Goal: Information Seeking & Learning: Learn about a topic

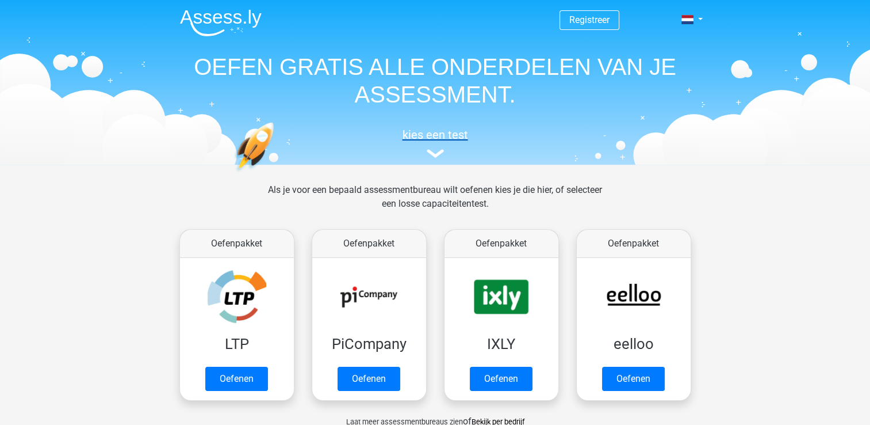
click at [439, 148] on link "kies een test" at bounding box center [435, 143] width 529 height 30
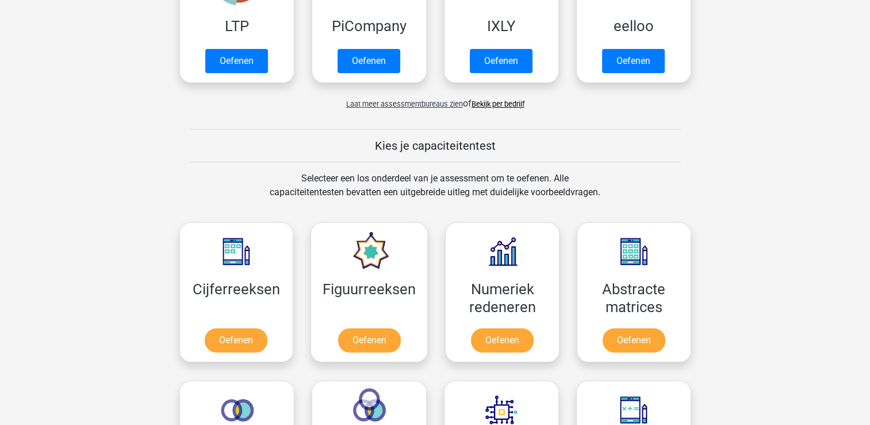
scroll to position [173, 0]
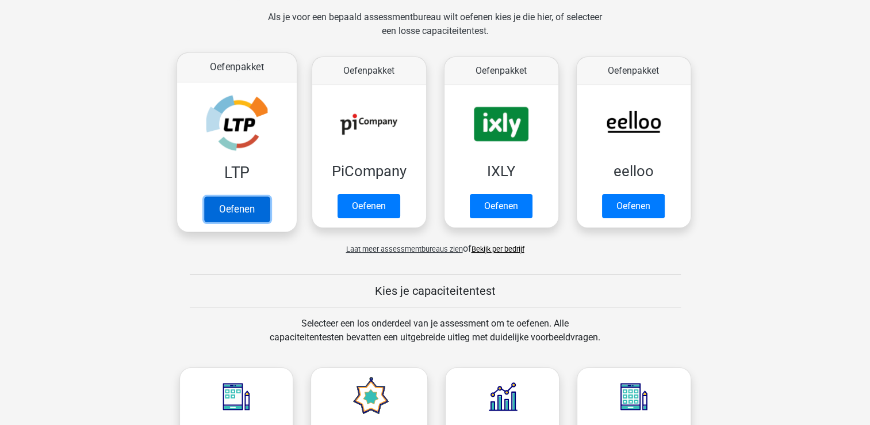
click at [257, 204] on link "Oefenen" at bounding box center [237, 208] width 66 height 25
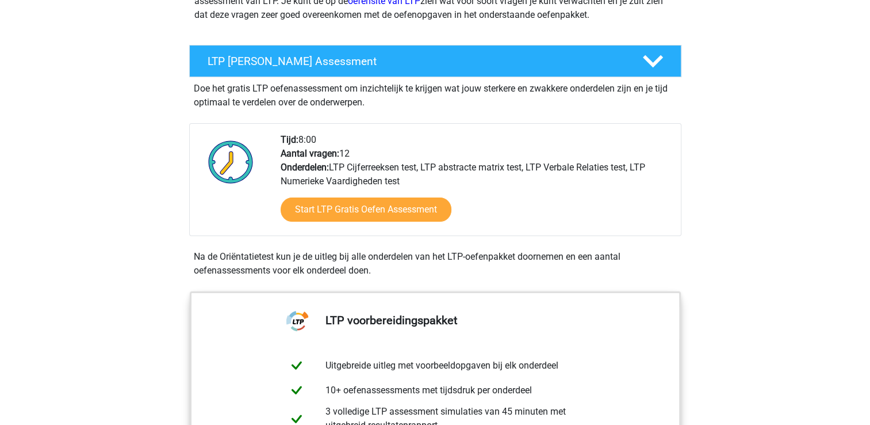
scroll to position [173, 0]
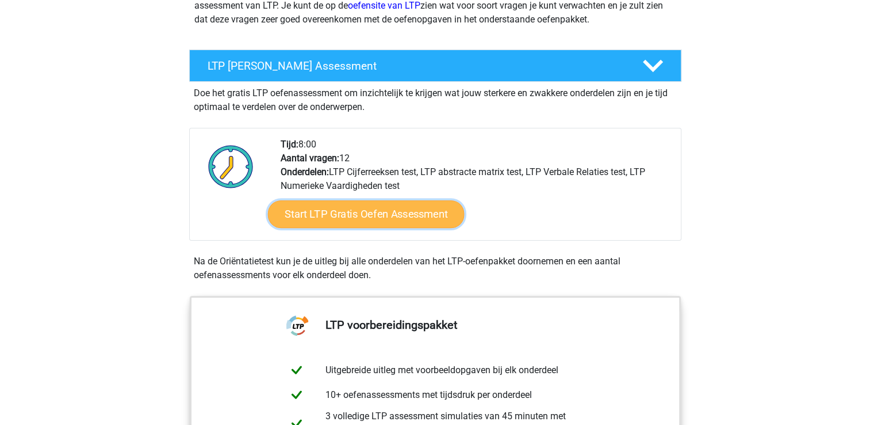
click at [428, 207] on link "Start LTP Gratis Oefen Assessment" at bounding box center [365, 214] width 197 height 28
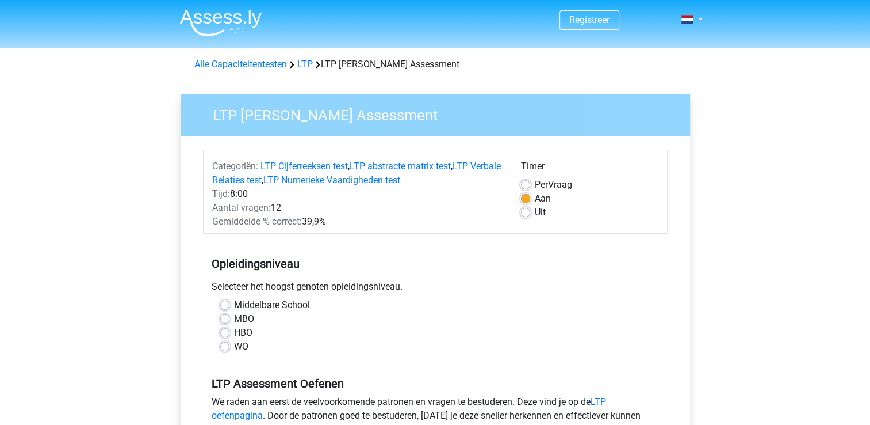
click at [530, 186] on div "Per Vraag" at bounding box center [589, 185] width 137 height 14
click at [535, 200] on label "Aan" at bounding box center [543, 199] width 16 height 14
click at [522, 200] on input "Aan" at bounding box center [525, 198] width 9 height 12
click at [535, 212] on label "Uit" at bounding box center [540, 212] width 11 height 14
click at [522, 212] on input "Uit" at bounding box center [525, 211] width 9 height 12
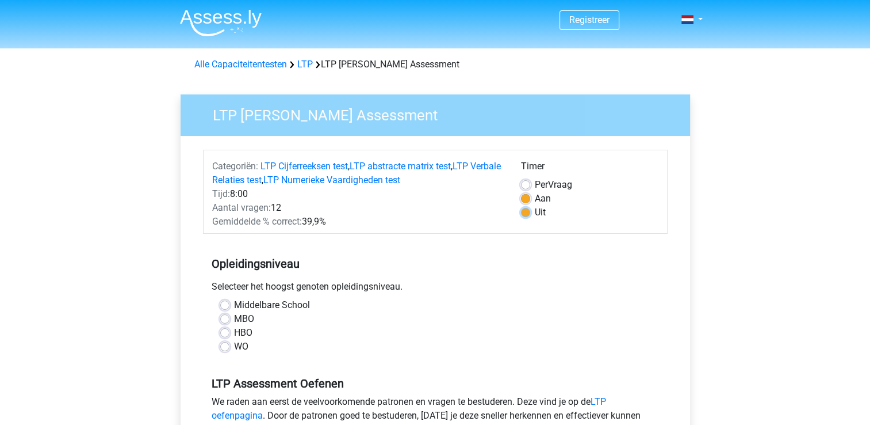
radio input "true"
click at [535, 188] on label "Per Vraag" at bounding box center [553, 185] width 37 height 14
click at [523, 188] on input "Per Vraag" at bounding box center [525, 184] width 9 height 12
radio input "true"
click at [535, 200] on label "Aan" at bounding box center [543, 199] width 16 height 14
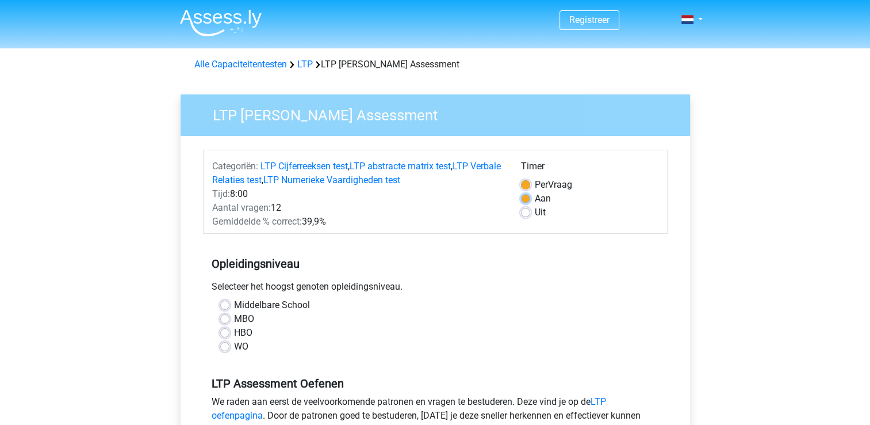
click at [525, 200] on input "Aan" at bounding box center [525, 198] width 9 height 12
radio input "true"
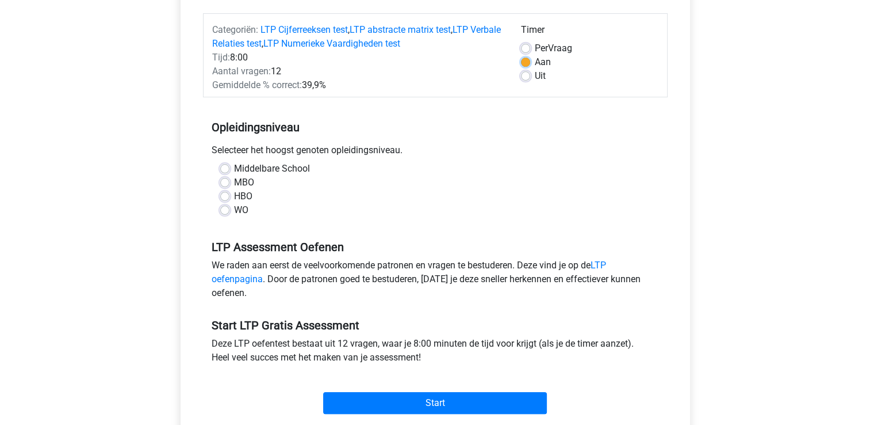
scroll to position [173, 0]
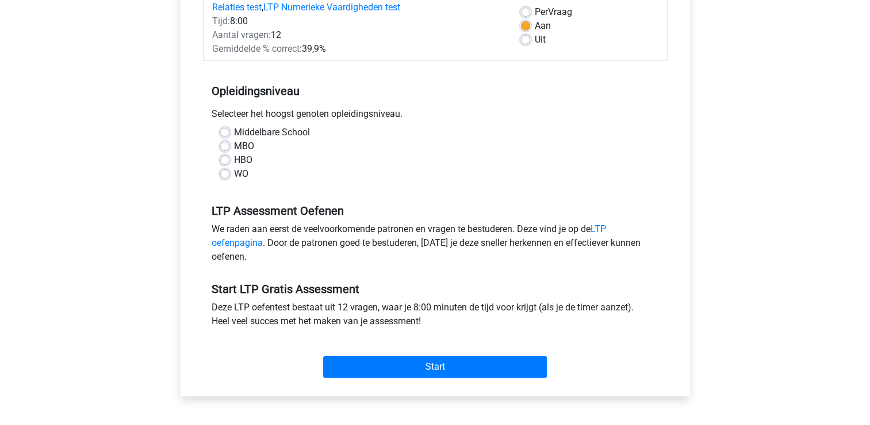
click at [234, 175] on label "WO" at bounding box center [241, 174] width 14 height 14
click at [228, 175] on input "WO" at bounding box center [224, 173] width 9 height 12
radio input "true"
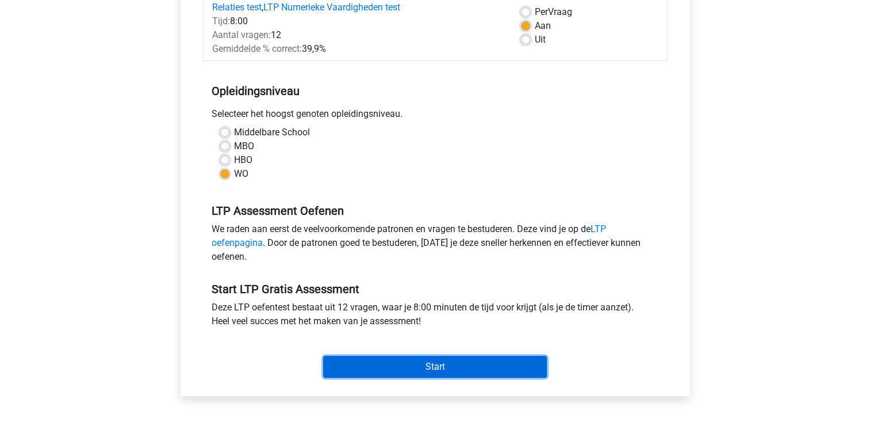
click at [462, 365] on input "Start" at bounding box center [435, 366] width 224 height 22
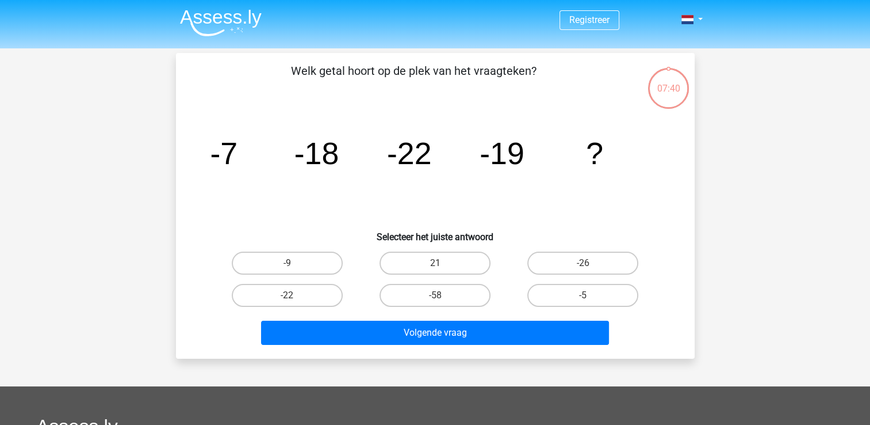
drag, startPoint x: 223, startPoint y: 152, endPoint x: 215, endPoint y: 153, distance: 8.7
click at [215, 153] on tspan "-7" at bounding box center [224, 153] width 28 height 35
click at [550, 259] on label "-26" at bounding box center [582, 262] width 111 height 23
click at [583, 263] on input "-26" at bounding box center [586, 266] width 7 height 7
radio input "true"
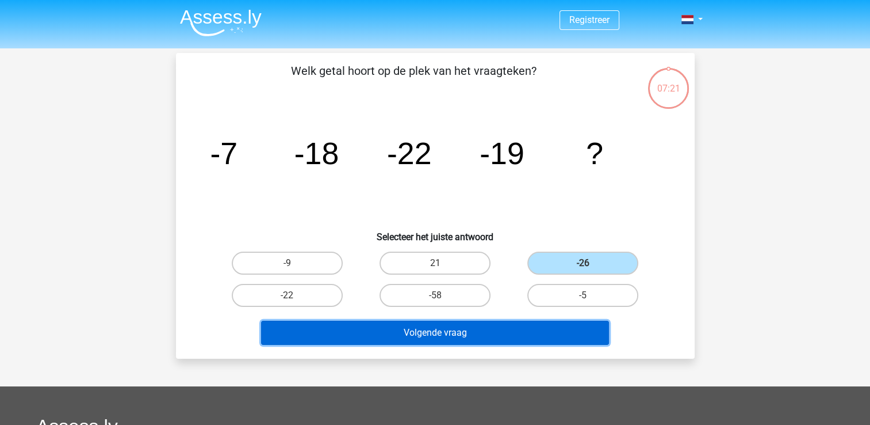
click at [507, 326] on button "Volgende vraag" at bounding box center [435, 332] width 348 height 24
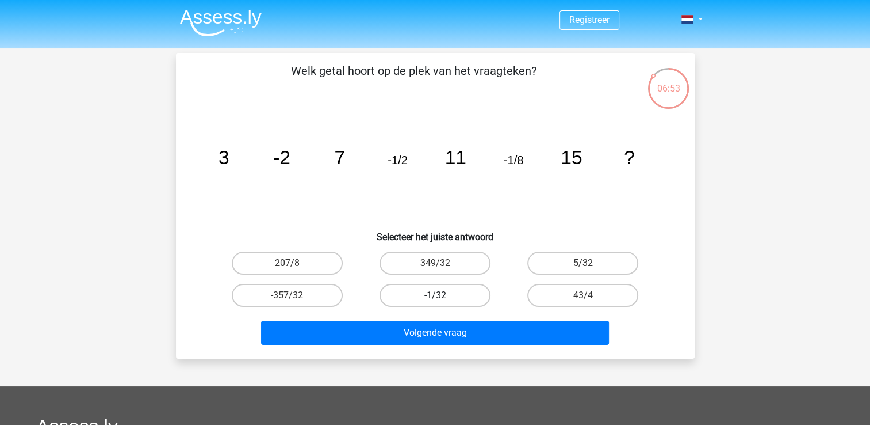
click at [400, 286] on label "-1/32" at bounding box center [435, 295] width 111 height 23
click at [435, 295] on input "-1/32" at bounding box center [438, 298] width 7 height 7
radio input "true"
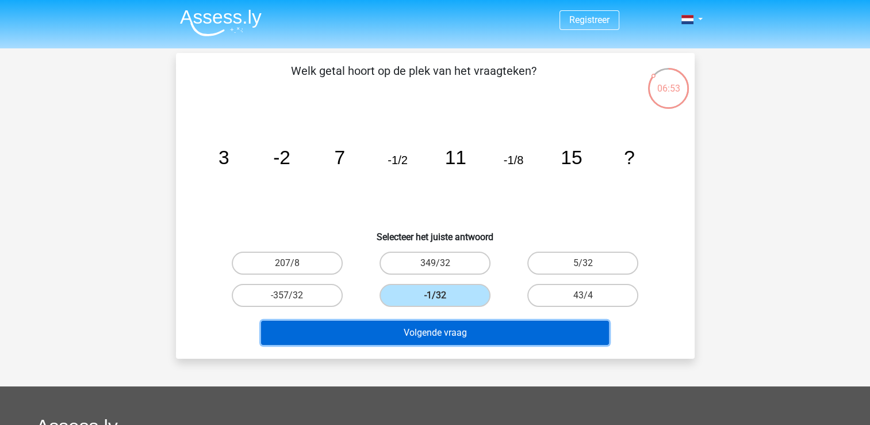
click at [397, 342] on button "Volgende vraag" at bounding box center [435, 332] width 348 height 24
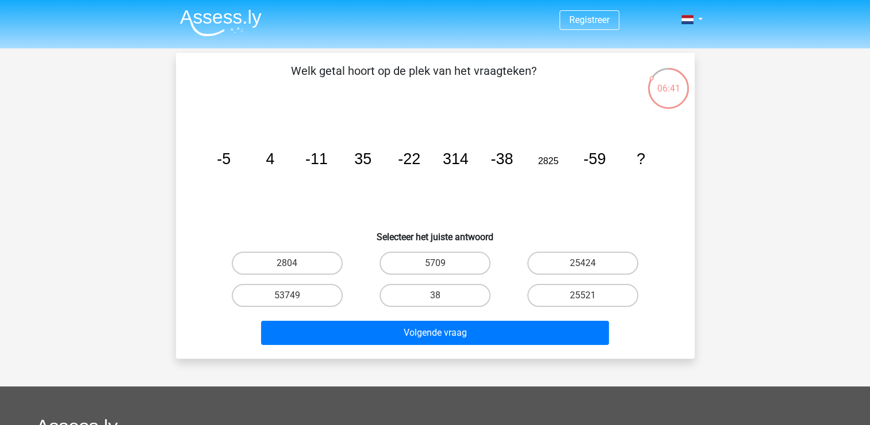
click at [502, 169] on icon "image/svg+xml -5 4 -11 35 -22 314 -38 2825 -59 ?" at bounding box center [436, 164] width 464 height 116
click at [231, 160] on tspan "-59" at bounding box center [224, 158] width 14 height 17
click at [564, 264] on label "25424" at bounding box center [582, 262] width 111 height 23
click at [583, 264] on input "25424" at bounding box center [586, 266] width 7 height 7
radio input "true"
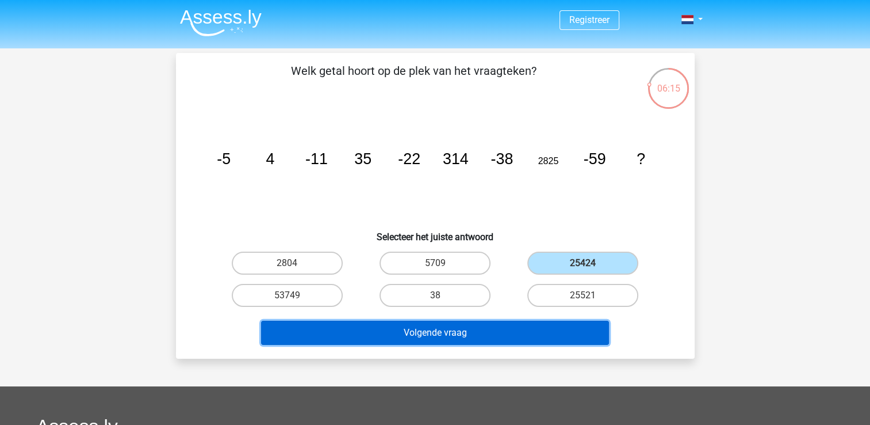
click at [523, 326] on button "Volgende vraag" at bounding box center [435, 332] width 348 height 24
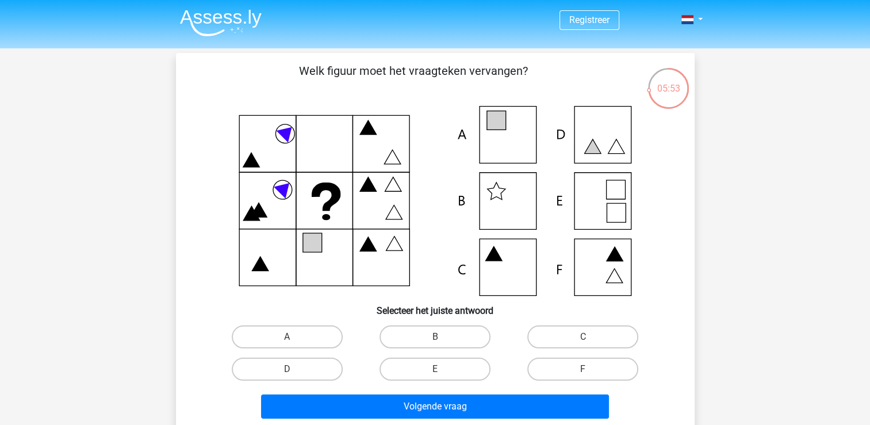
click at [521, 141] on icon at bounding box center [436, 201] width 464 height 190
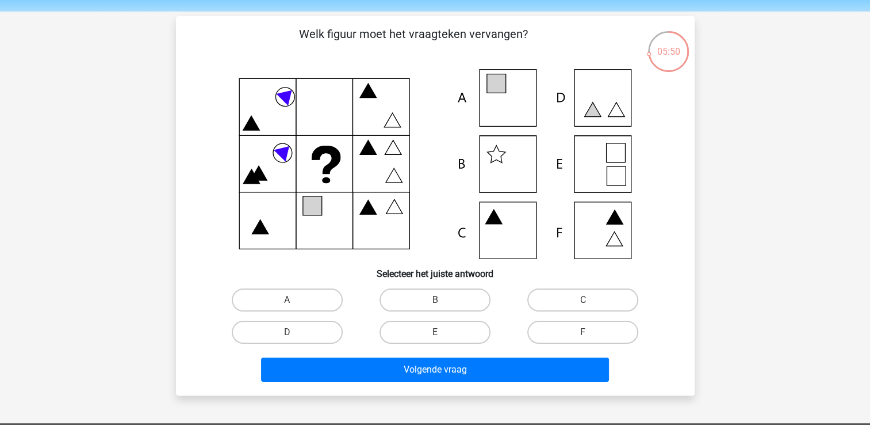
scroll to position [58, 0]
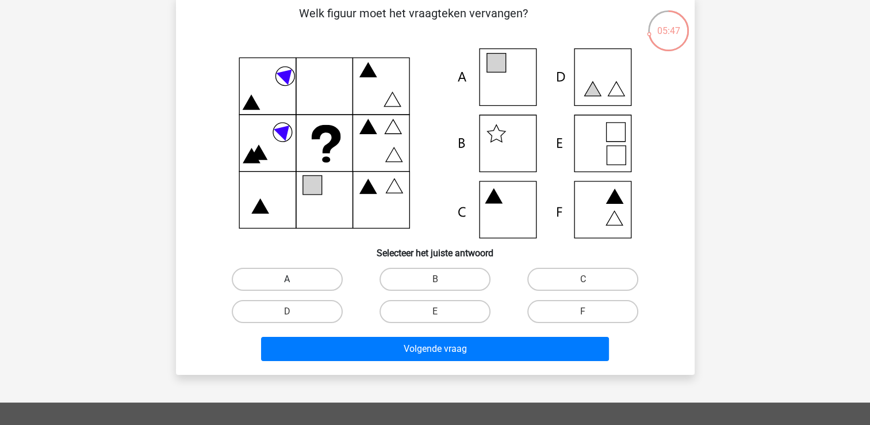
click at [309, 274] on label "A" at bounding box center [287, 278] width 111 height 23
click at [295, 279] on input "A" at bounding box center [290, 282] width 7 height 7
radio input "true"
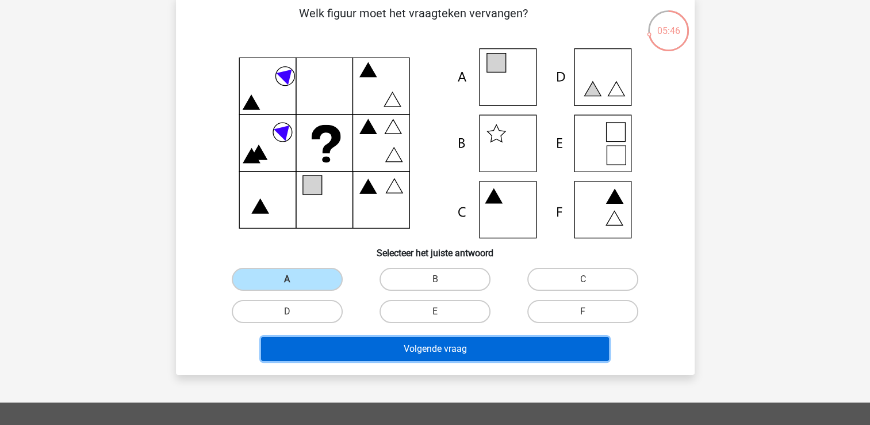
click at [377, 342] on button "Volgende vraag" at bounding box center [435, 349] width 348 height 24
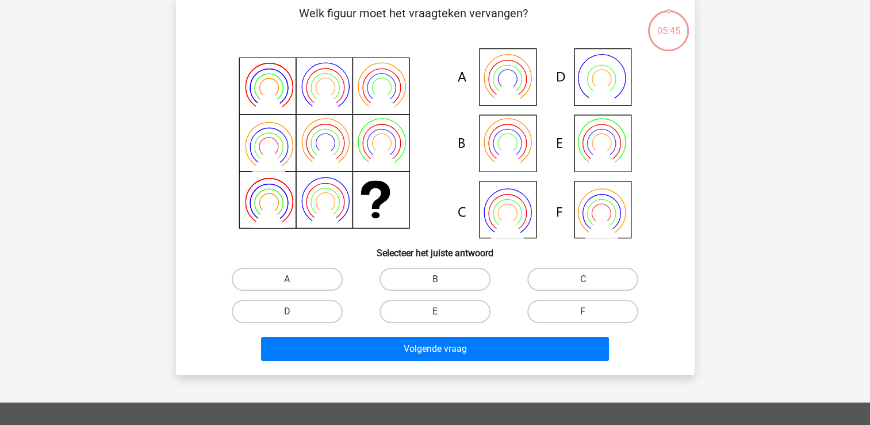
scroll to position [53, 0]
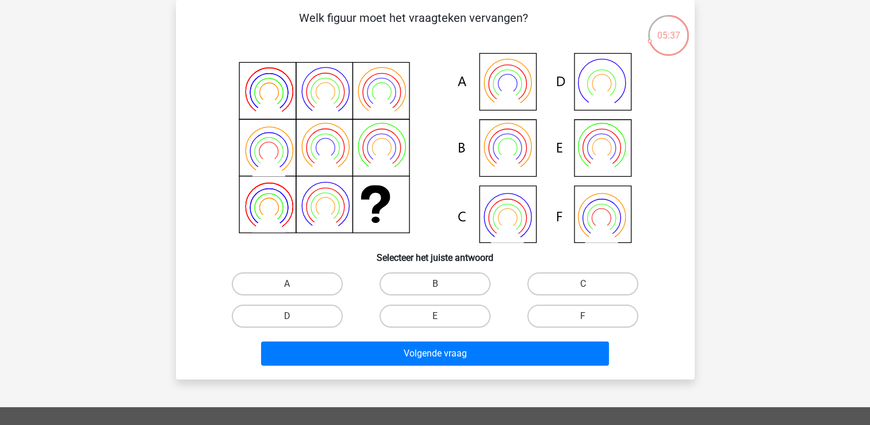
drag, startPoint x: 261, startPoint y: 116, endPoint x: 239, endPoint y: 120, distance: 22.8
click at [239, 120] on icon at bounding box center [436, 148] width 464 height 190
click at [357, 295] on div "F" at bounding box center [287, 283] width 139 height 23
click at [632, 322] on label "F" at bounding box center [582, 315] width 111 height 23
click at [591, 322] on input "F" at bounding box center [586, 319] width 7 height 7
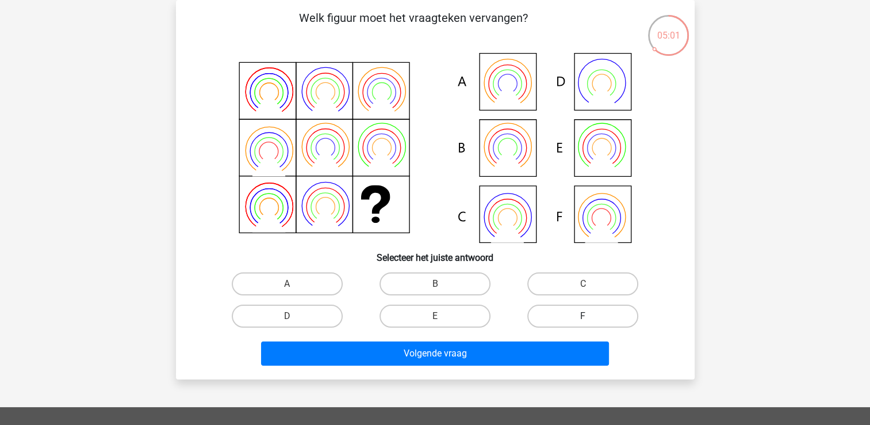
radio input "true"
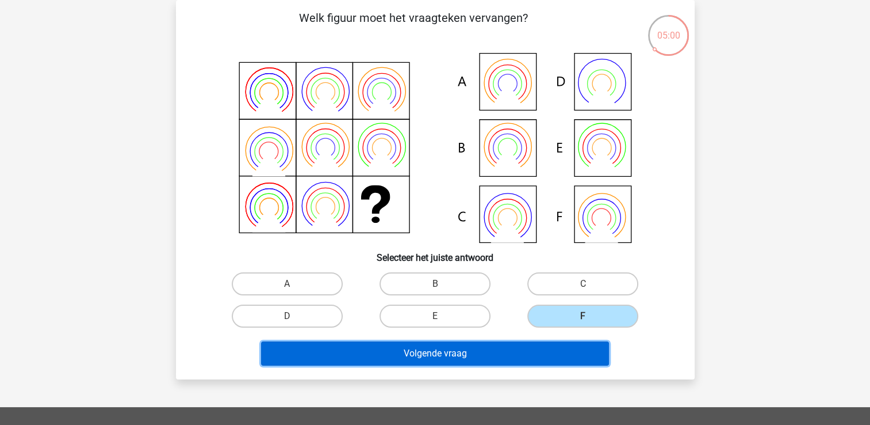
click at [575, 357] on button "Volgende vraag" at bounding box center [435, 353] width 348 height 24
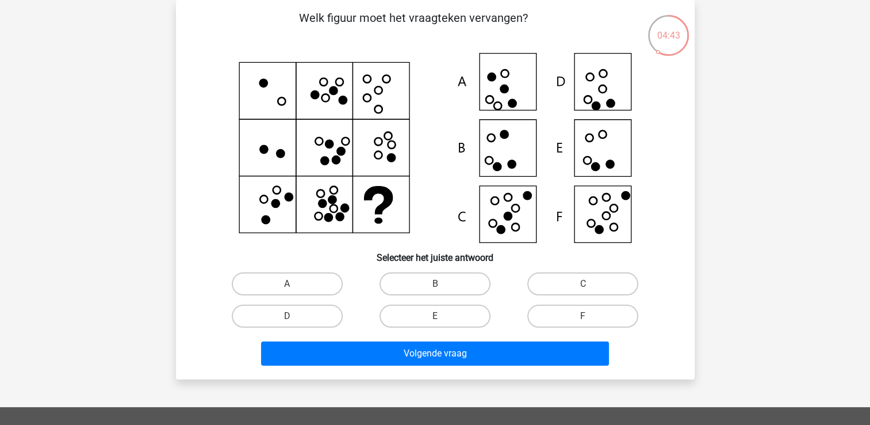
click at [544, 296] on div "C" at bounding box center [583, 283] width 148 height 32
click at [566, 277] on label "C" at bounding box center [582, 283] width 111 height 23
click at [583, 284] on input "C" at bounding box center [586, 287] width 7 height 7
radio input "true"
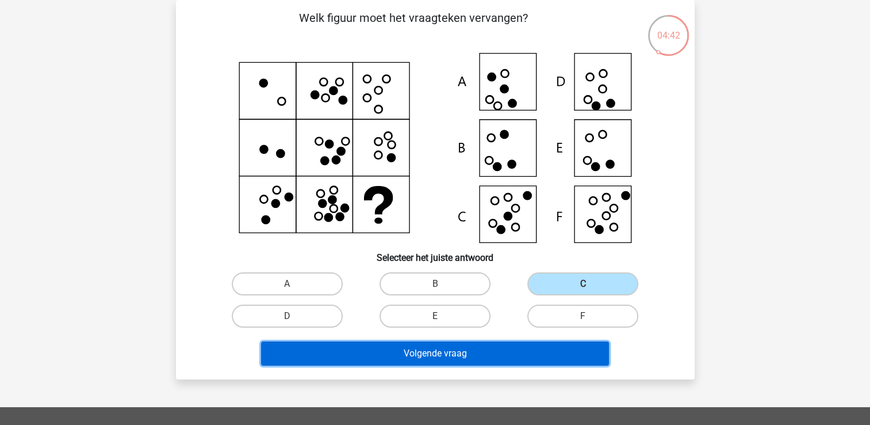
click at [537, 350] on button "Volgende vraag" at bounding box center [435, 353] width 348 height 24
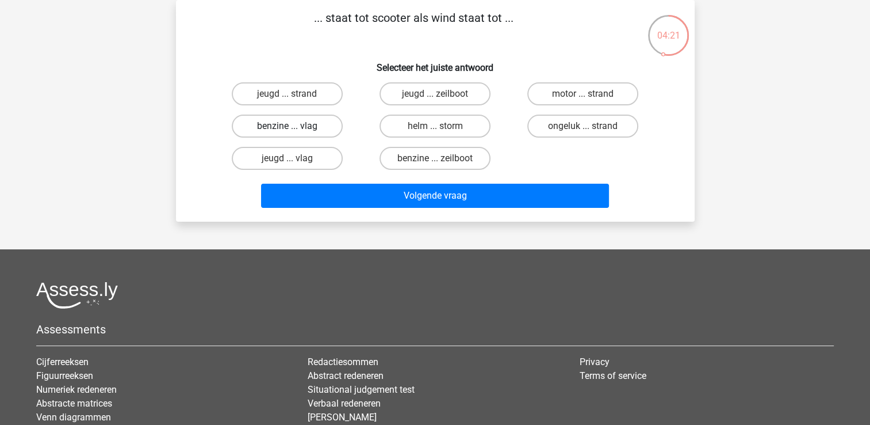
click at [330, 123] on label "benzine ... vlag" at bounding box center [287, 125] width 111 height 23
click at [295, 126] on input "benzine ... vlag" at bounding box center [290, 129] width 7 height 7
radio input "true"
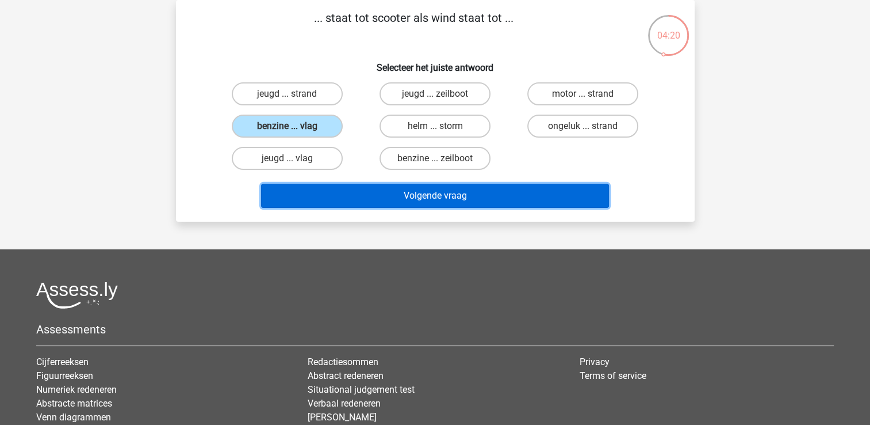
click at [407, 202] on button "Volgende vraag" at bounding box center [435, 195] width 348 height 24
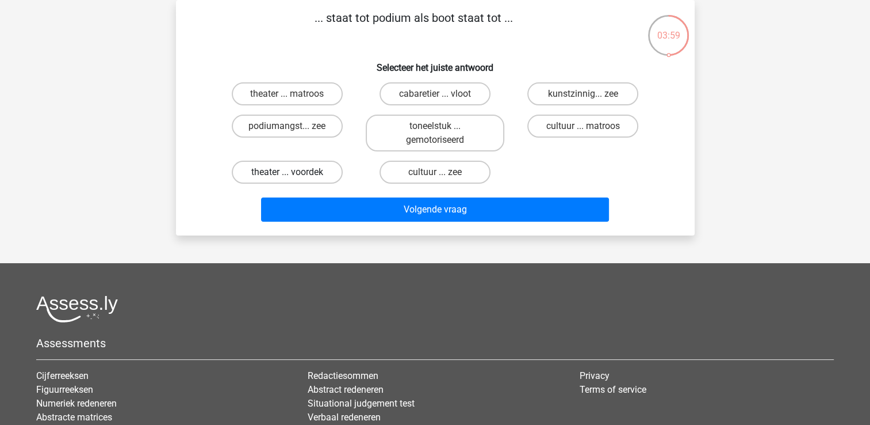
click at [308, 166] on label "theater ... voordek" at bounding box center [287, 171] width 111 height 23
click at [295, 172] on input "theater ... voordek" at bounding box center [290, 175] width 7 height 7
radio input "true"
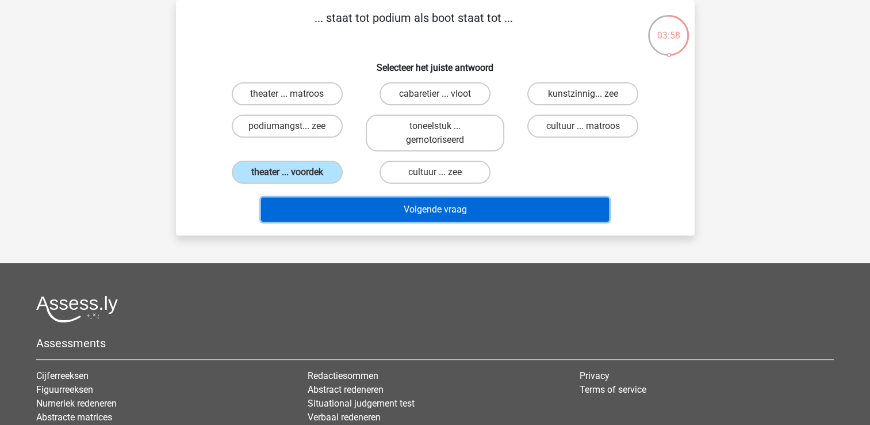
click at [354, 213] on button "Volgende vraag" at bounding box center [435, 209] width 348 height 24
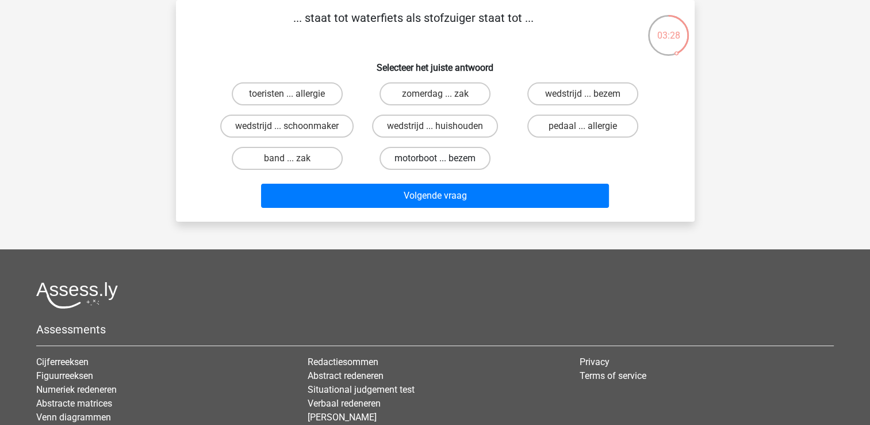
click at [415, 157] on label "motorboot ... bezem" at bounding box center [435, 158] width 111 height 23
click at [435, 158] on input "motorboot ... bezem" at bounding box center [438, 161] width 7 height 7
radio input "true"
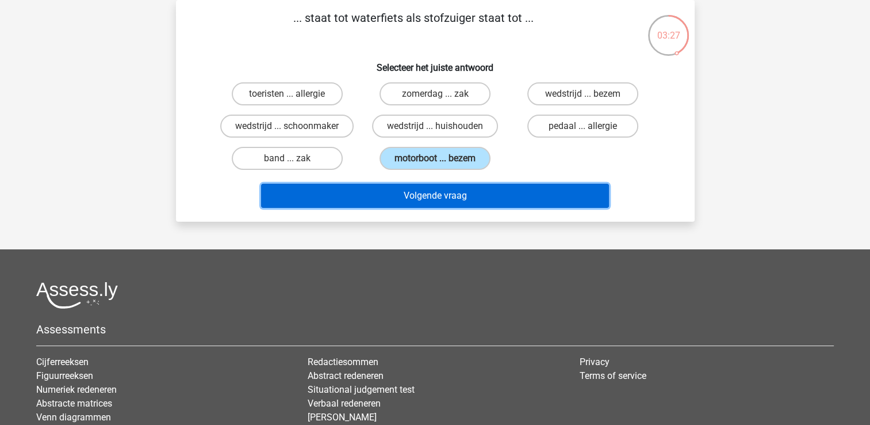
click at [430, 190] on button "Volgende vraag" at bounding box center [435, 195] width 348 height 24
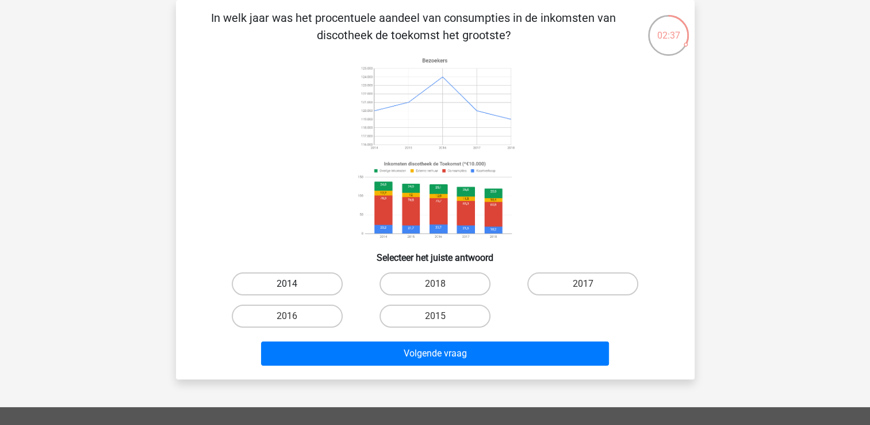
click at [323, 287] on label "2014" at bounding box center [287, 283] width 111 height 23
click at [295, 287] on input "2014" at bounding box center [290, 287] width 7 height 7
radio input "true"
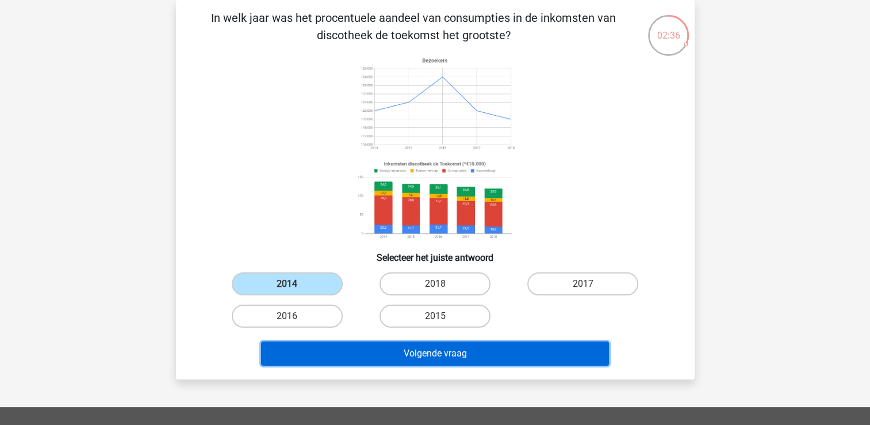
click at [386, 344] on button "Volgende vraag" at bounding box center [435, 353] width 348 height 24
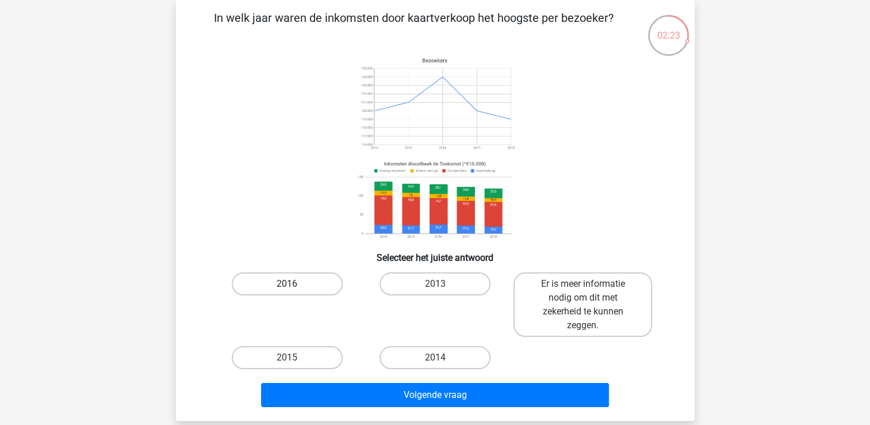
click at [335, 288] on label "2016" at bounding box center [287, 283] width 111 height 23
click at [295, 288] on input "2016" at bounding box center [290, 287] width 7 height 7
radio input "true"
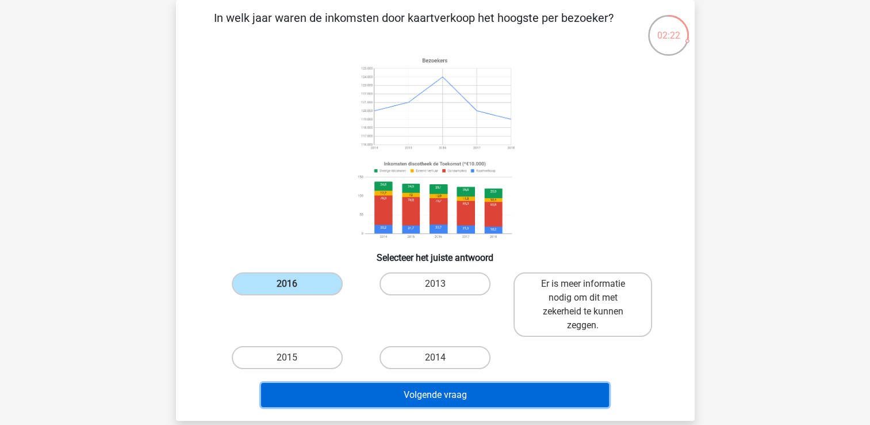
click at [377, 401] on button "Volgende vraag" at bounding box center [435, 395] width 348 height 24
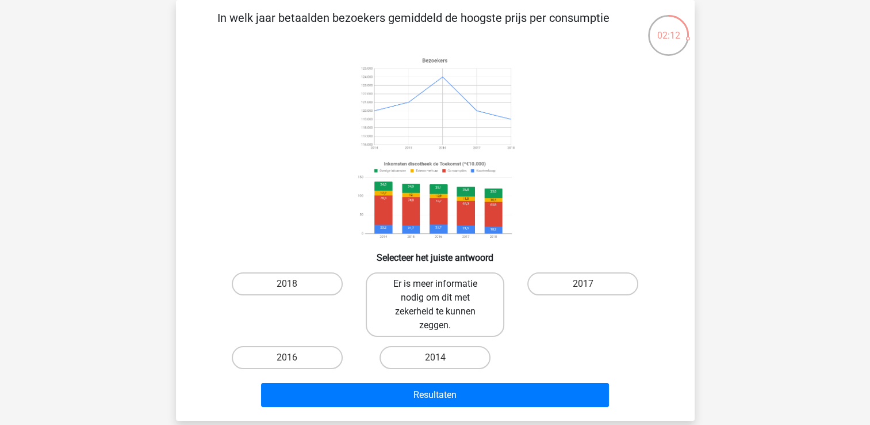
click at [472, 295] on label "Er is meer informatie nodig om dit met zekerheid te kunnen zeggen." at bounding box center [435, 304] width 139 height 64
click at [442, 291] on input "Er is meer informatie nodig om dit met zekerheid te kunnen zeggen." at bounding box center [438, 287] width 7 height 7
radio input "true"
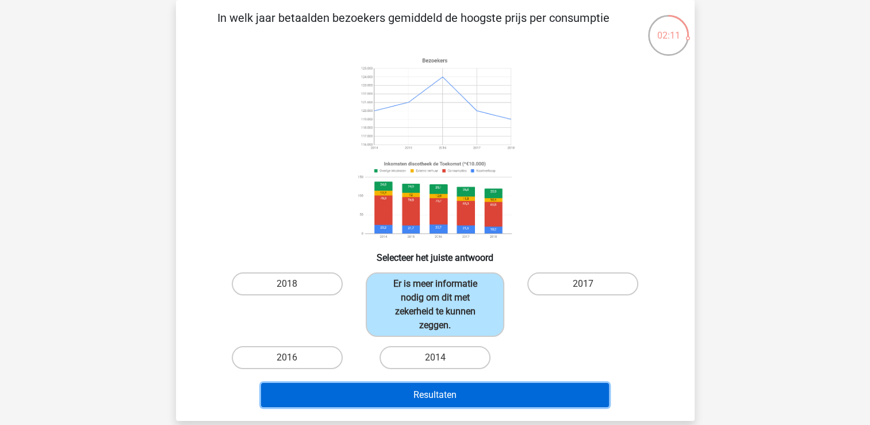
click at [462, 399] on button "Resultaten" at bounding box center [435, 395] width 348 height 24
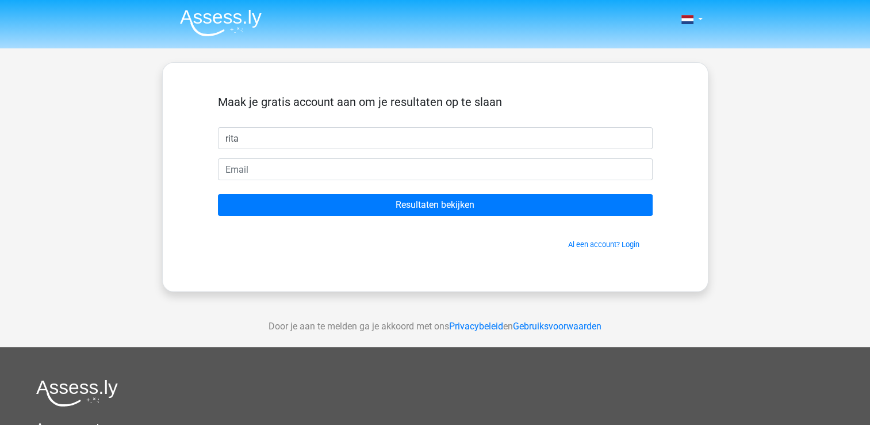
type input "rita"
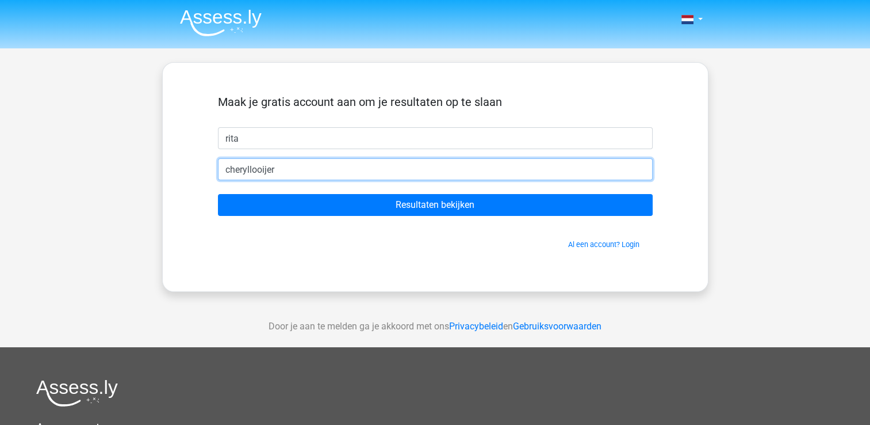
click at [365, 175] on input "cheryllooijer" at bounding box center [435, 169] width 435 height 22
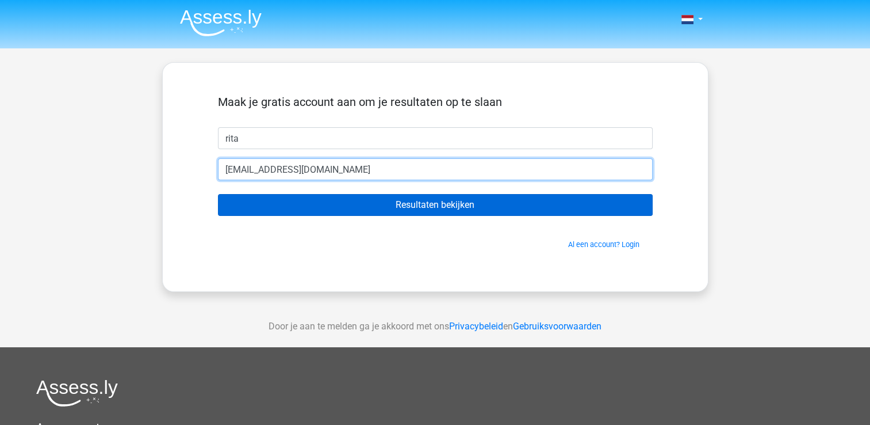
type input "[EMAIL_ADDRESS][DOMAIN_NAME]"
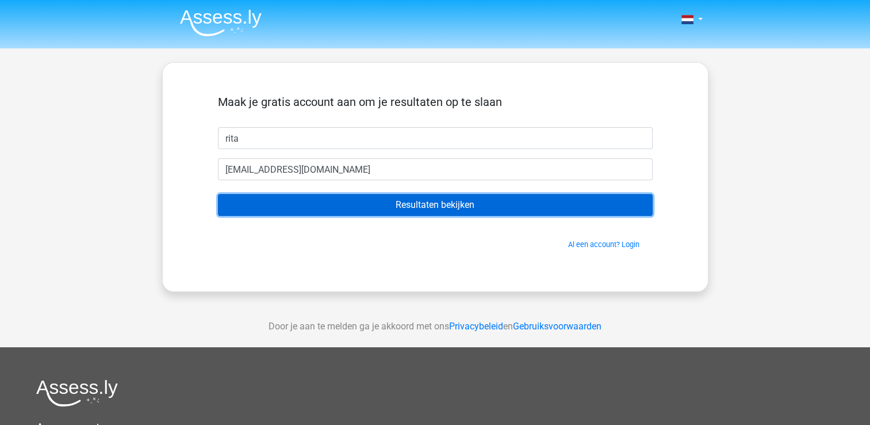
click at [395, 201] on input "Resultaten bekijken" at bounding box center [435, 205] width 435 height 22
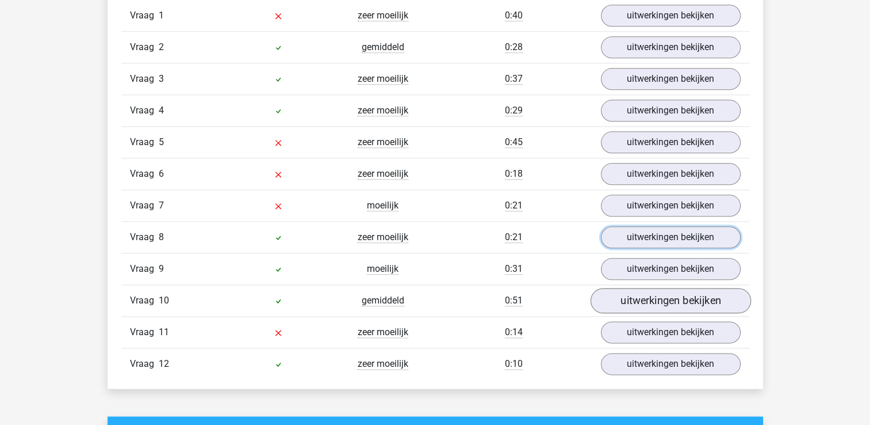
scroll to position [1377, 0]
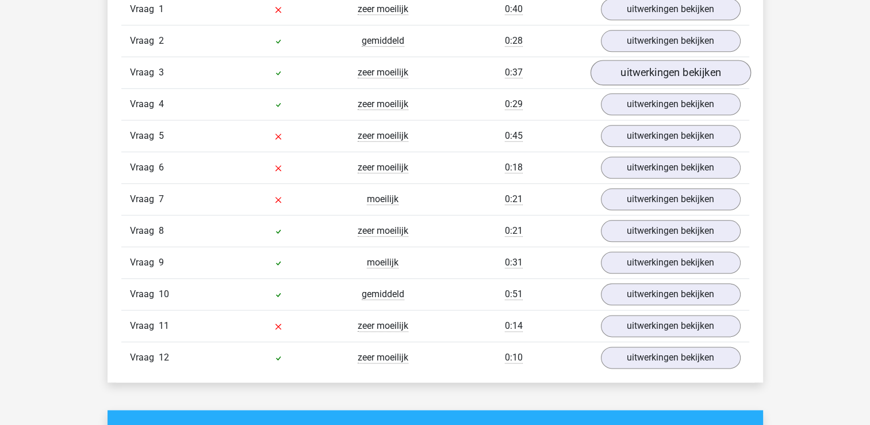
scroll to position [1208, 0]
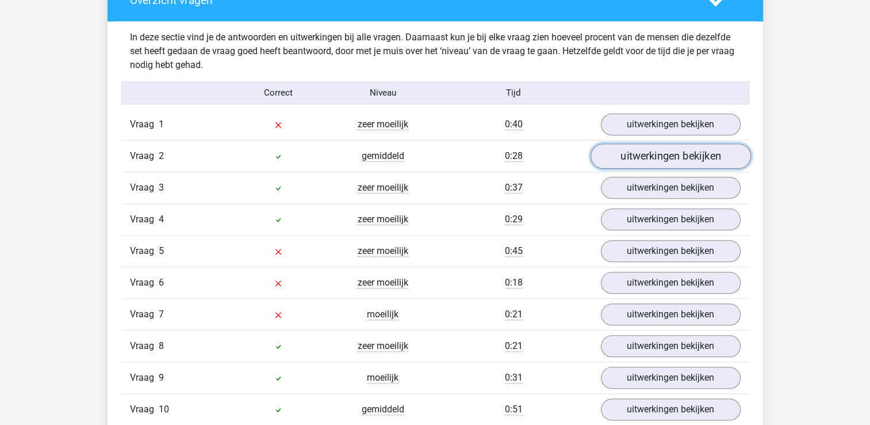
click at [663, 155] on link "uitwerkingen bekijken" at bounding box center [670, 156] width 160 height 25
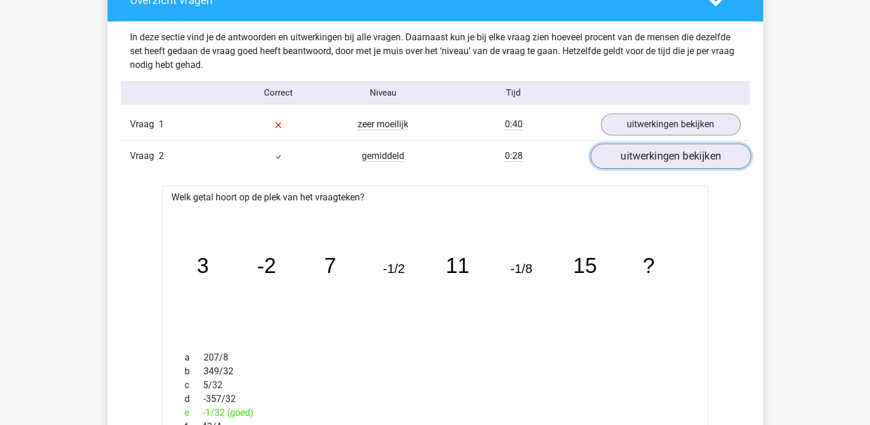
click at [663, 155] on link "uitwerkingen bekijken" at bounding box center [670, 156] width 160 height 25
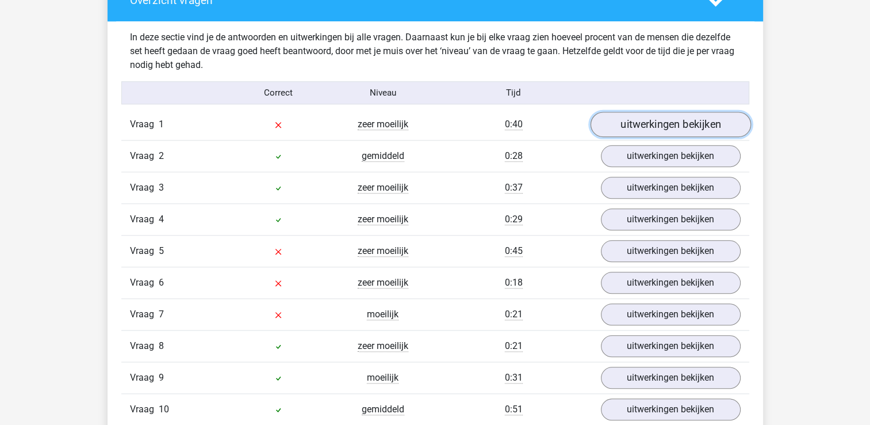
click at [649, 117] on link "uitwerkingen bekijken" at bounding box center [670, 124] width 160 height 25
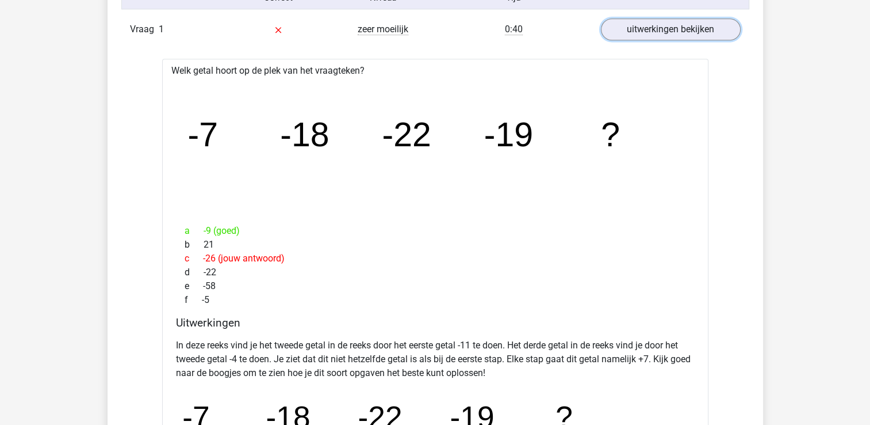
scroll to position [1323, 0]
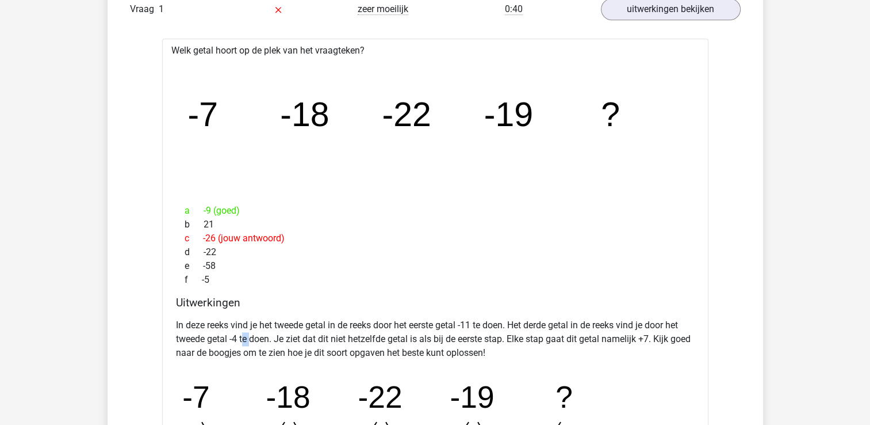
click at [264, 341] on p "In deze reeks vind je het tweede getal in de reeks door het eerste getal -11 te…" at bounding box center [435, 338] width 519 height 41
drag, startPoint x: 264, startPoint y: 341, endPoint x: 326, endPoint y: 336, distance: 62.3
click at [326, 336] on p "In deze reeks vind je het tweede getal in de reeks door het eerste getal -11 te…" at bounding box center [435, 338] width 519 height 41
drag, startPoint x: 508, startPoint y: 333, endPoint x: 582, endPoint y: 332, distance: 73.1
click at [582, 332] on p "In deze reeks vind je het tweede getal in de reeks door het eerste getal -11 te…" at bounding box center [435, 338] width 519 height 41
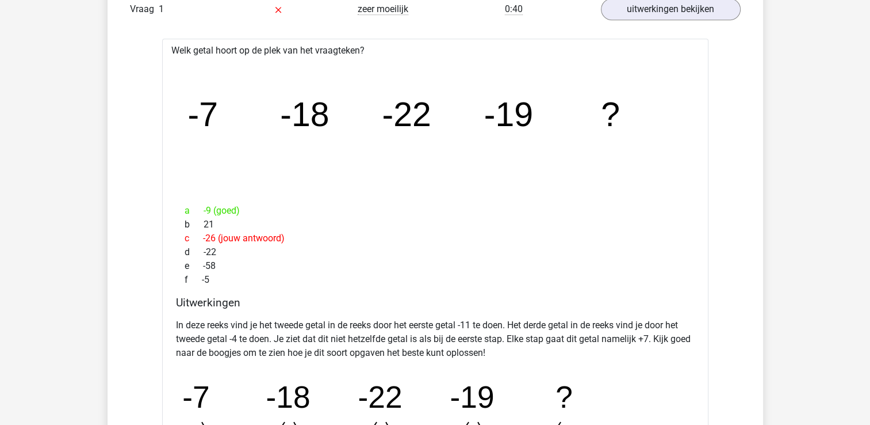
click at [354, 353] on p "In deze reeks vind je het tweede getal in de reeks door het eerste getal -11 te…" at bounding box center [435, 338] width 519 height 41
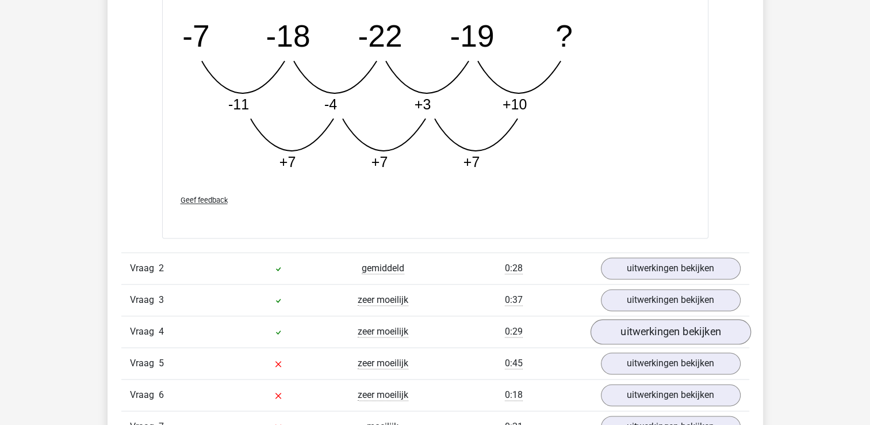
scroll to position [1783, 0]
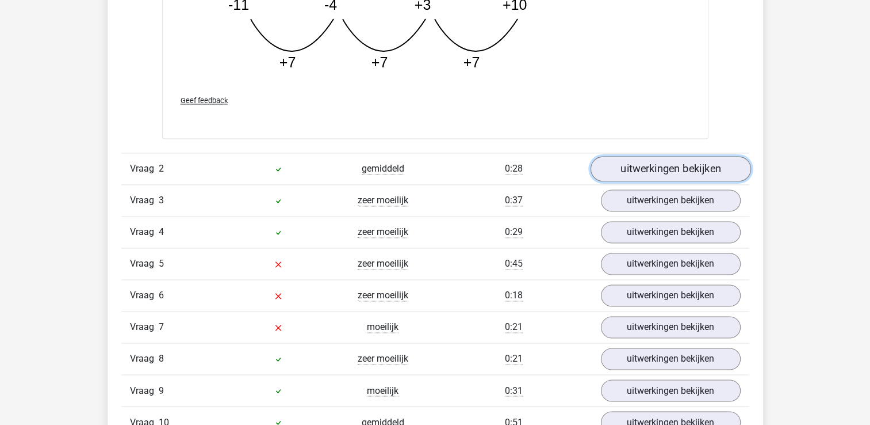
click at [620, 167] on link "uitwerkingen bekijken" at bounding box center [670, 168] width 160 height 25
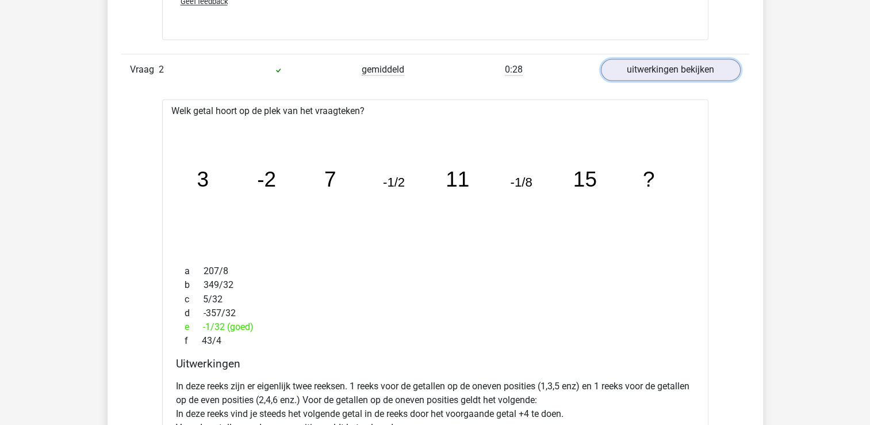
scroll to position [1956, 0]
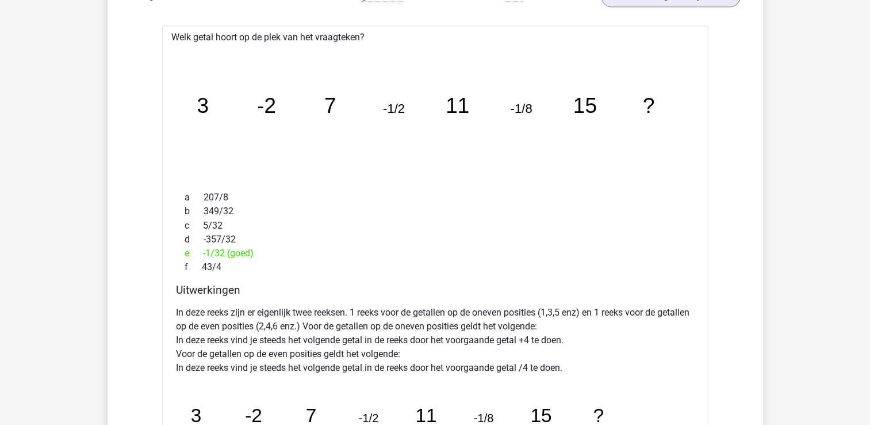
drag, startPoint x: 786, startPoint y: 197, endPoint x: 715, endPoint y: 125, distance: 100.5
click at [715, 125] on div "Vraag 1 zeer moeilijk 0:40 uitwerkingen bekijken Welk getal hoort op de plek va…" at bounding box center [435, 123] width 611 height 1524
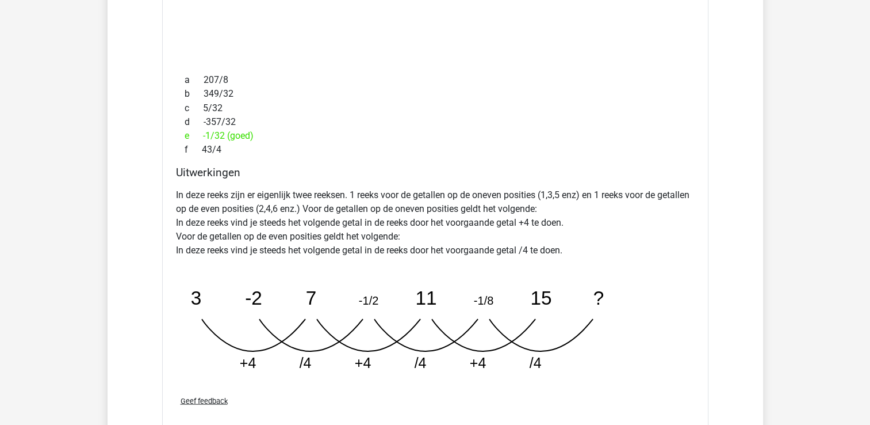
scroll to position [2071, 0]
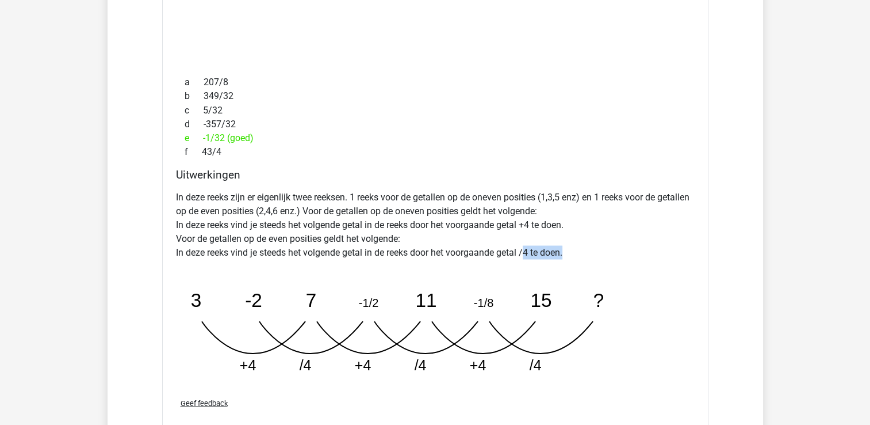
drag, startPoint x: 529, startPoint y: 248, endPoint x: 575, endPoint y: 248, distance: 45.4
click at [575, 248] on p "In deze reeks zijn er eigenlijk twee reeksen. 1 reeks voor de getallen op de on…" at bounding box center [435, 224] width 519 height 69
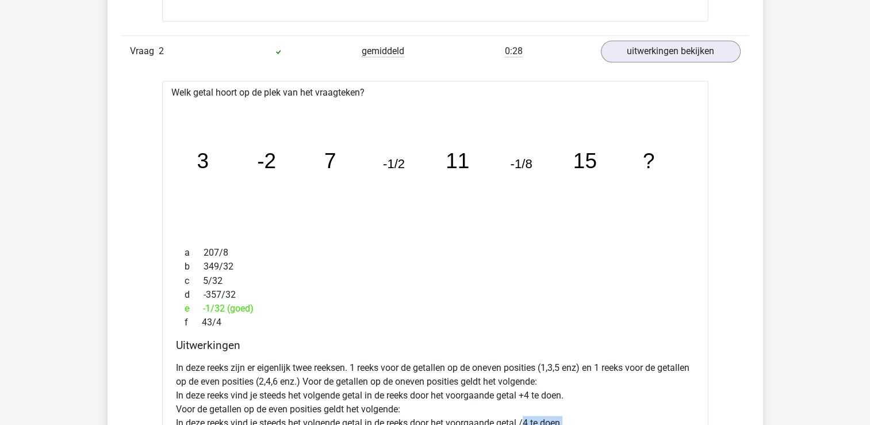
scroll to position [1898, 0]
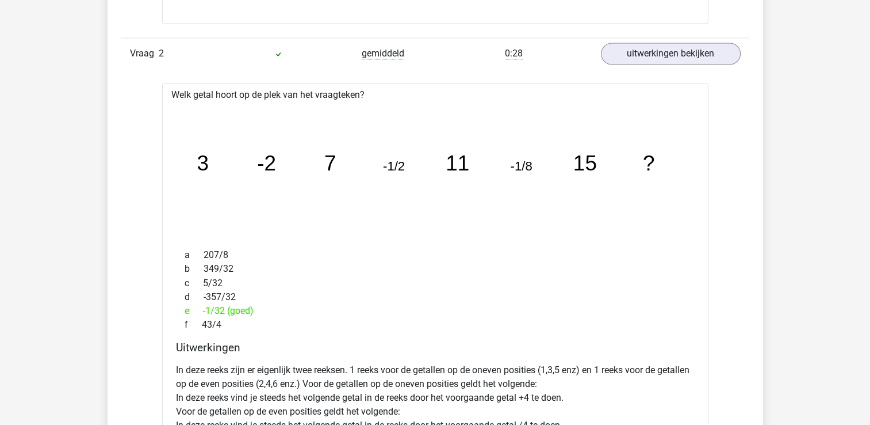
click at [575, 248] on div "a 207/8" at bounding box center [435, 255] width 519 height 14
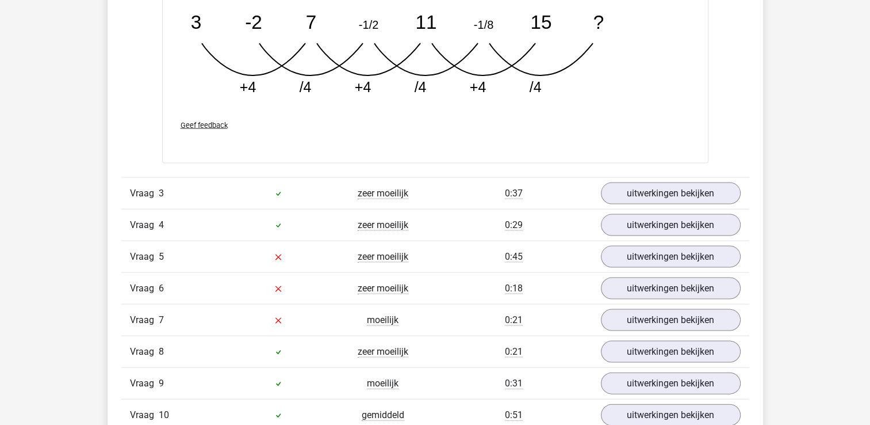
scroll to position [2416, 0]
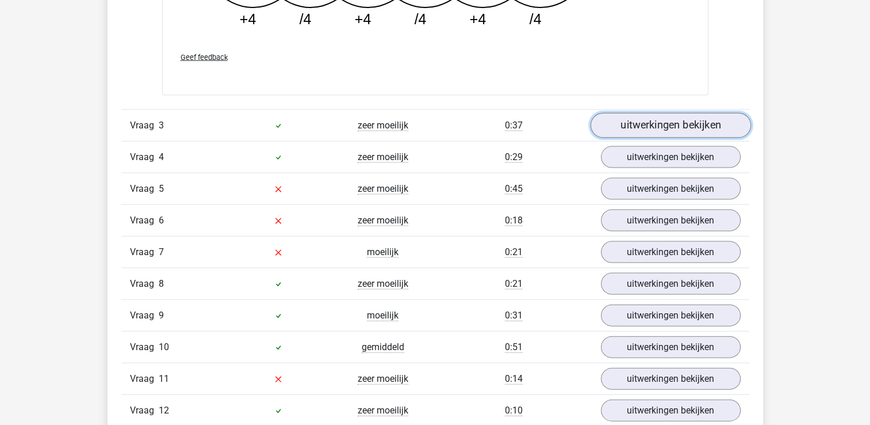
click at [639, 123] on link "uitwerkingen bekijken" at bounding box center [670, 125] width 160 height 25
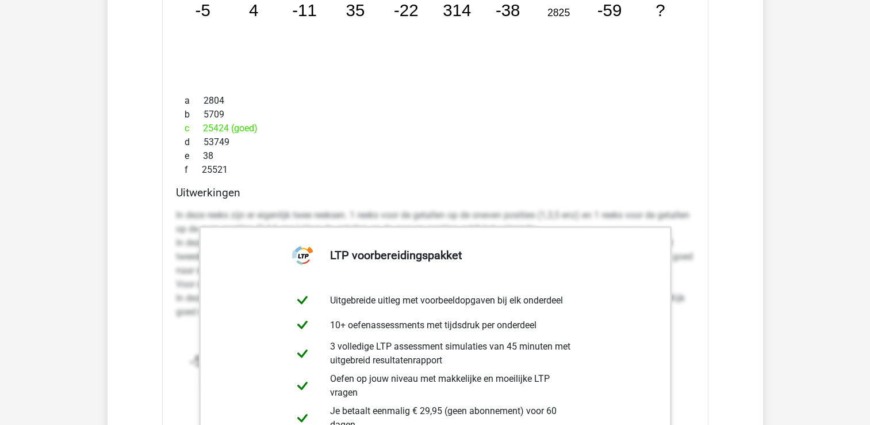
scroll to position [2531, 0]
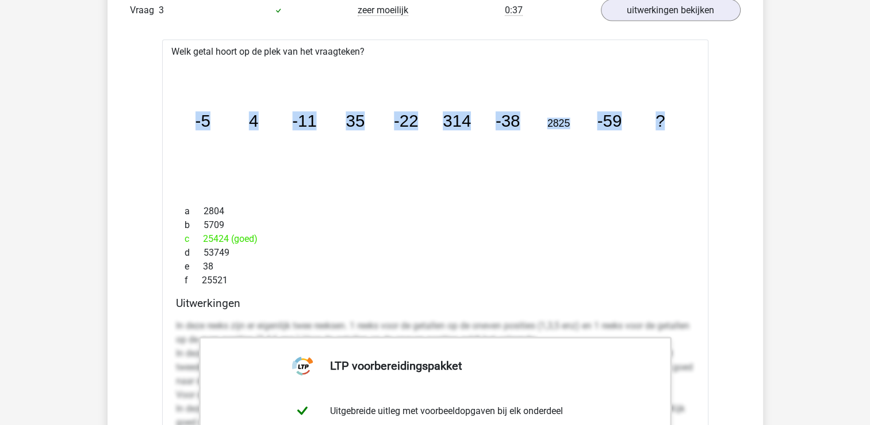
drag, startPoint x: 196, startPoint y: 120, endPoint x: 683, endPoint y: 109, distance: 487.9
click at [683, 109] on icon "image/svg+xml -5 4 -11 35 -22 314 -38 2825 -59 ?" at bounding box center [436, 127] width 510 height 128
copy g "-5 4 -11 35 -22 314 -38 2825 -59 ?"
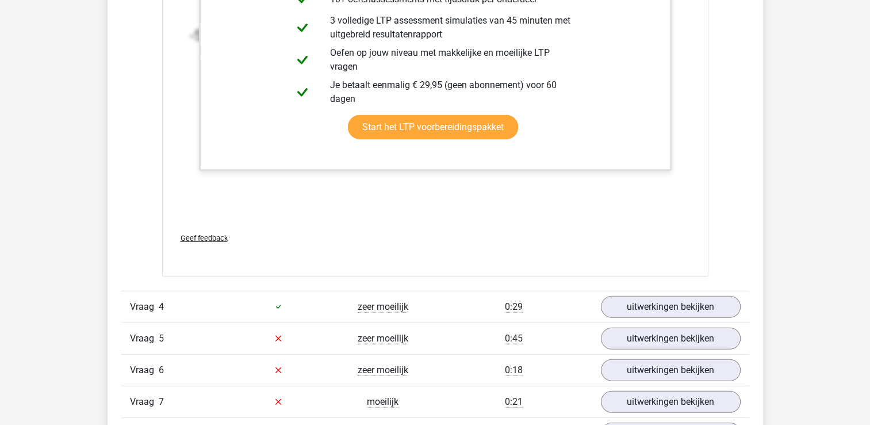
scroll to position [3049, 0]
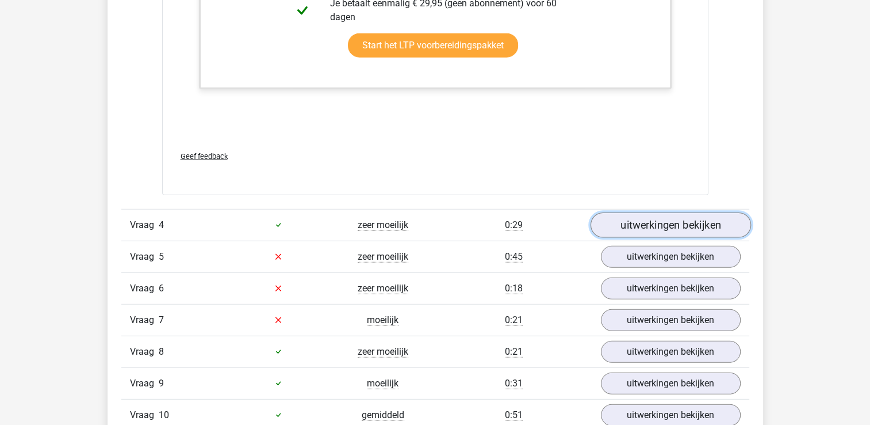
click at [635, 220] on link "uitwerkingen bekijken" at bounding box center [670, 224] width 160 height 25
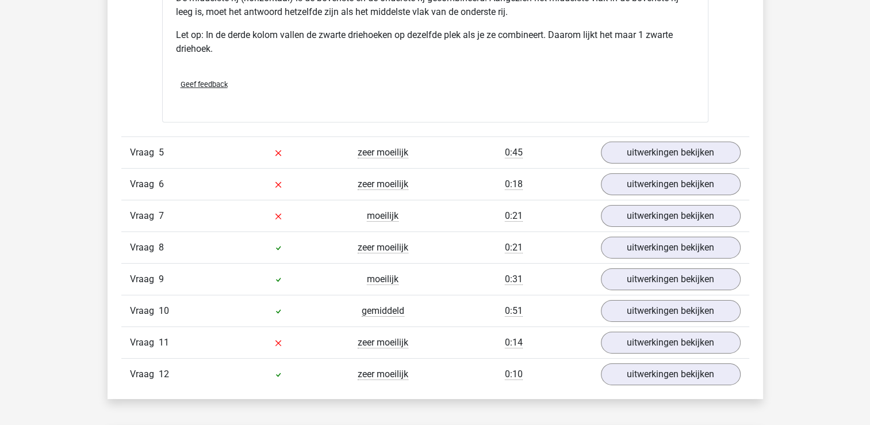
scroll to position [3739, 0]
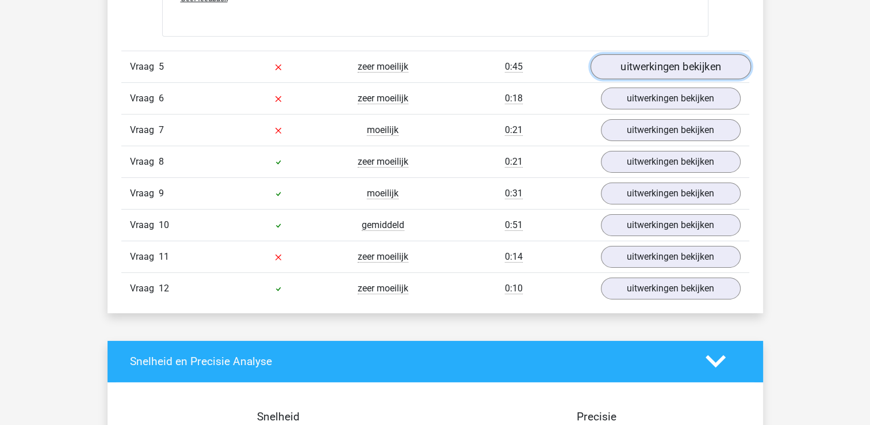
click at [651, 65] on link "uitwerkingen bekijken" at bounding box center [670, 66] width 160 height 25
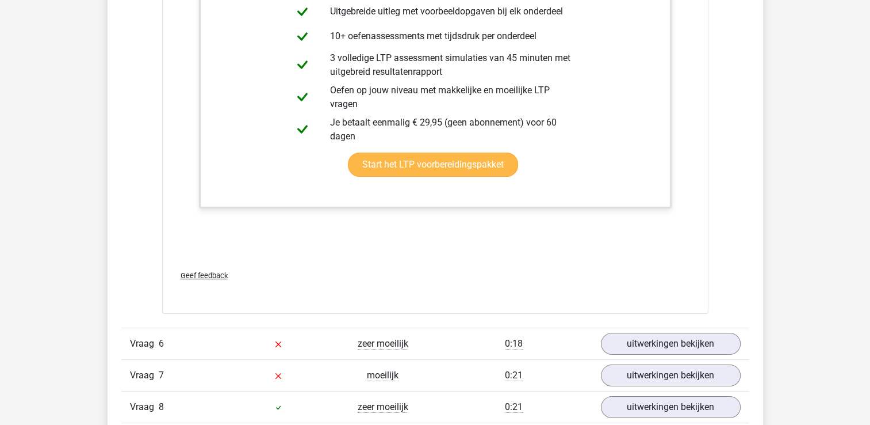
scroll to position [4487, 0]
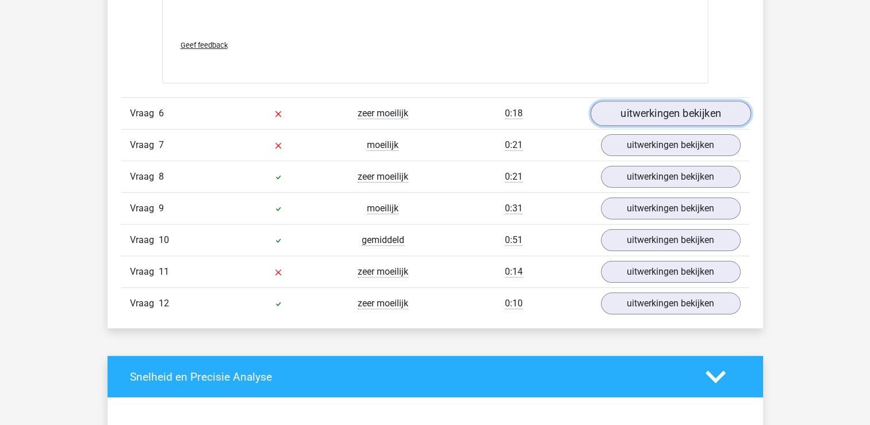
click at [652, 111] on link "uitwerkingen bekijken" at bounding box center [670, 113] width 160 height 25
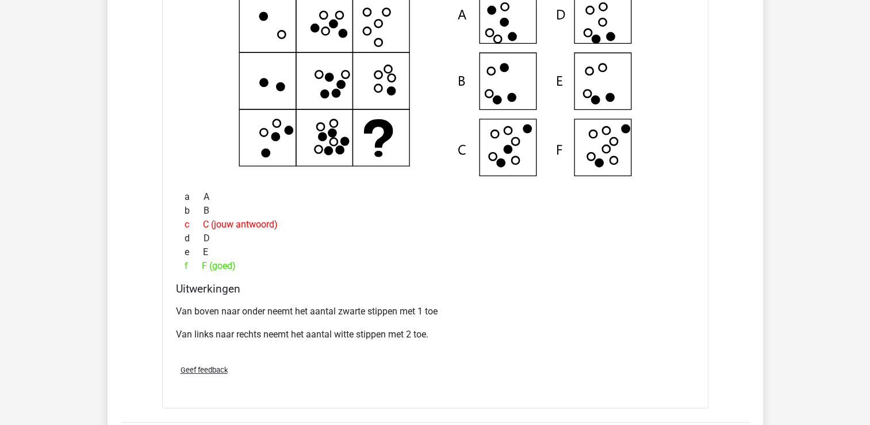
scroll to position [4602, 0]
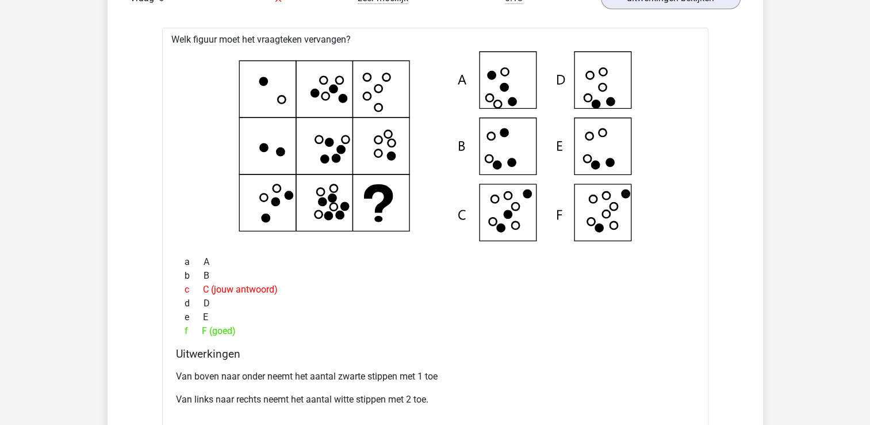
click at [492, 196] on icon at bounding box center [436, 146] width 510 height 190
click at [386, 206] on icon at bounding box center [436, 146] width 510 height 190
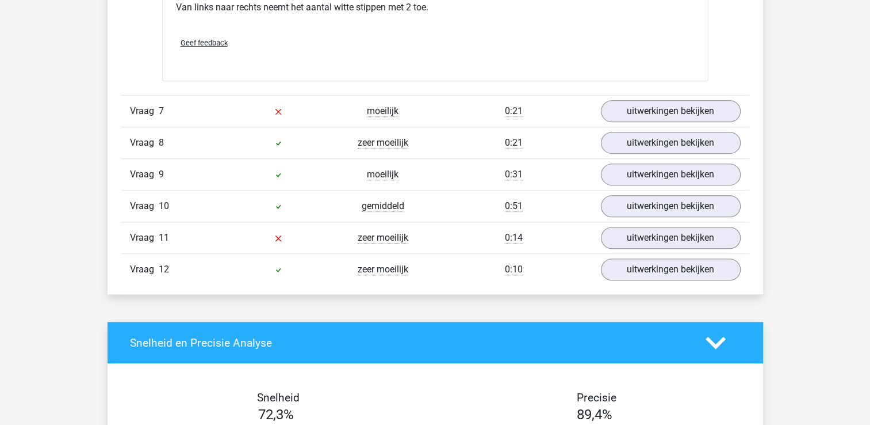
scroll to position [5004, 0]
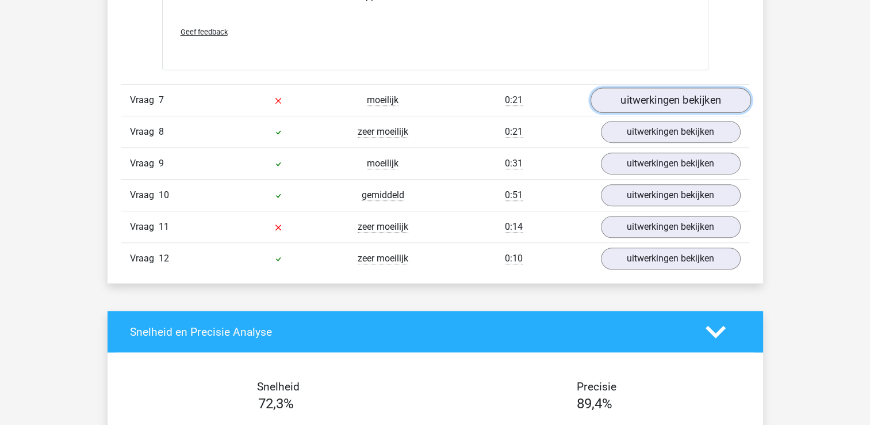
click at [635, 98] on link "uitwerkingen bekijken" at bounding box center [670, 99] width 160 height 25
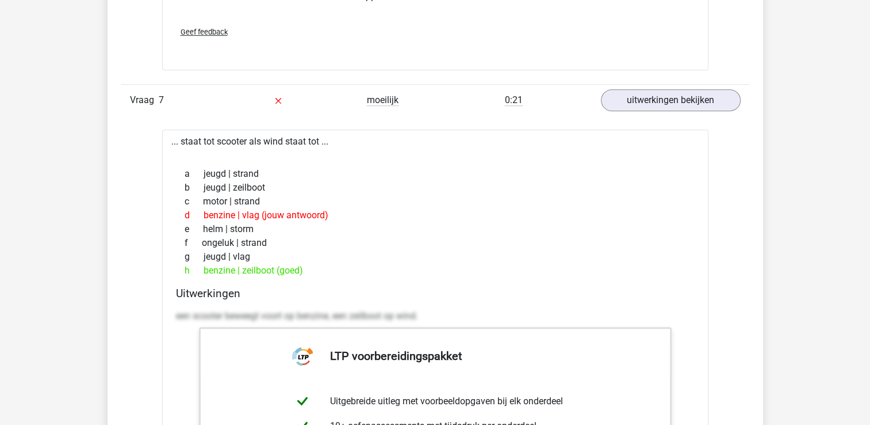
drag, startPoint x: 177, startPoint y: 137, endPoint x: 355, endPoint y: 267, distance: 220.3
click at [355, 267] on div "... staat tot scooter als wind staat tot ... a jeugd | strand b jeugd | zeilboo…" at bounding box center [435, 415] width 546 height 573
copy div "... staat tot scooter als wind staat tot ... a jeugd | strand b jeugd | zeilboo…"
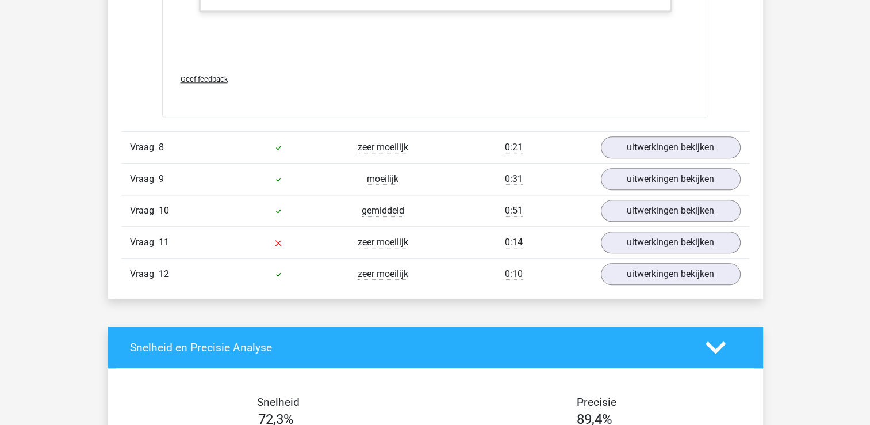
scroll to position [5522, 0]
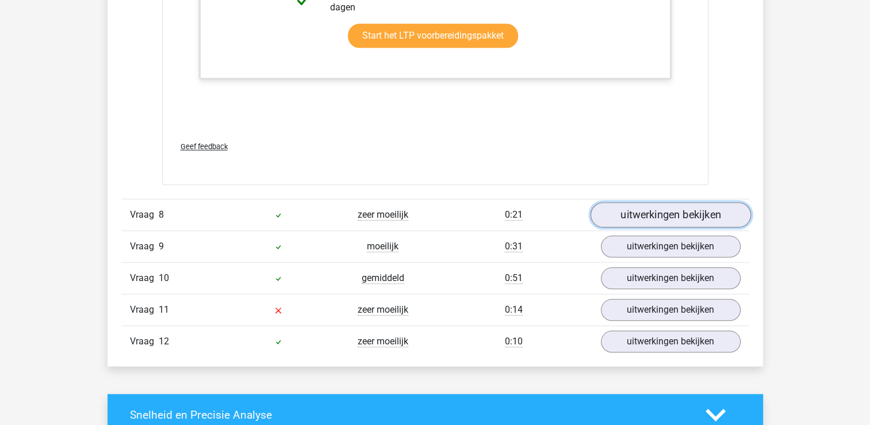
click at [636, 204] on link "uitwerkingen bekijken" at bounding box center [670, 214] width 160 height 25
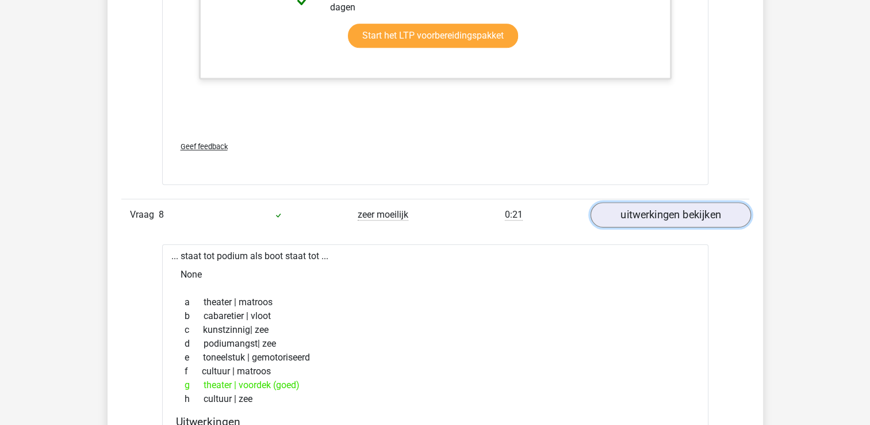
scroll to position [5695, 0]
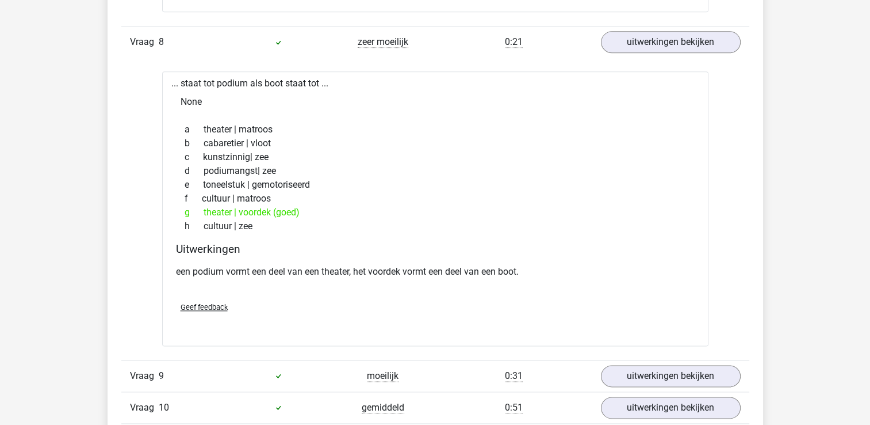
click at [500, 180] on div "e toneelstuk | gemotoriseerd" at bounding box center [435, 185] width 519 height 14
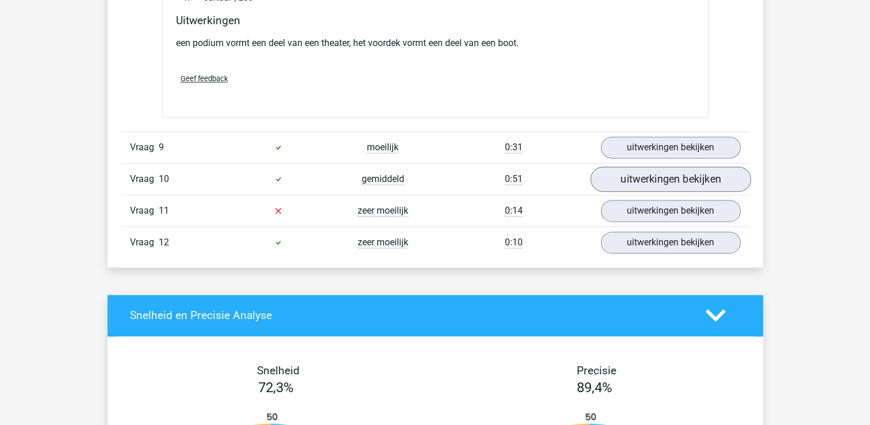
scroll to position [5925, 0]
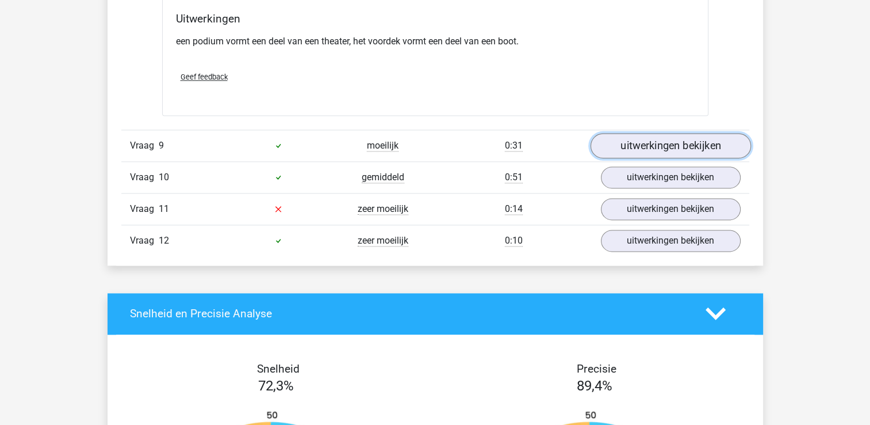
click at [672, 148] on link "uitwerkingen bekijken" at bounding box center [670, 145] width 160 height 25
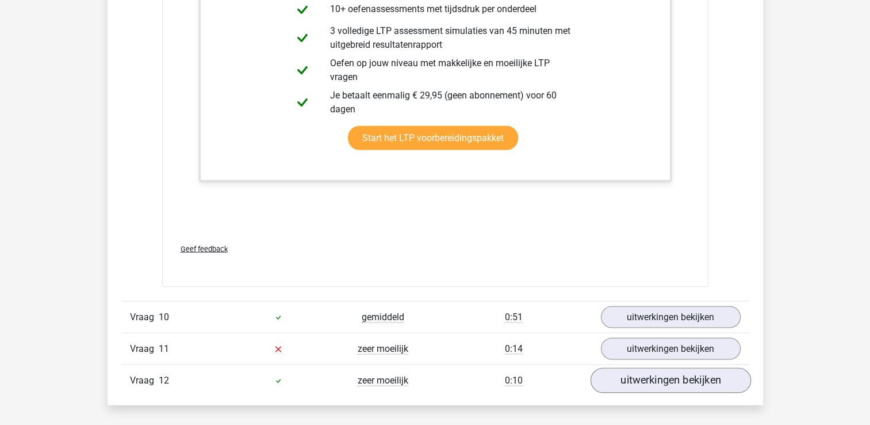
scroll to position [6500, 0]
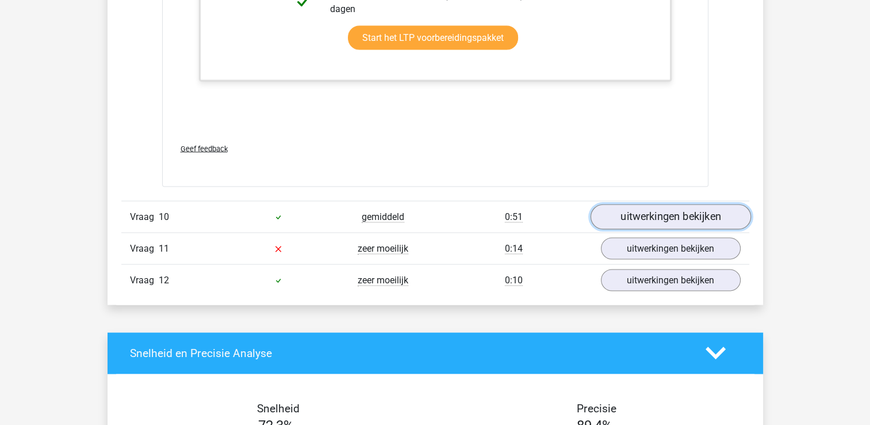
click at [695, 218] on link "uitwerkingen bekijken" at bounding box center [670, 216] width 160 height 25
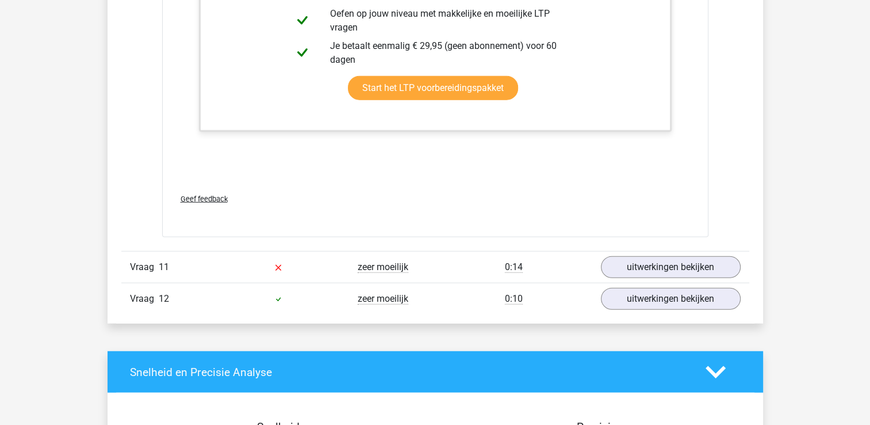
scroll to position [7248, 0]
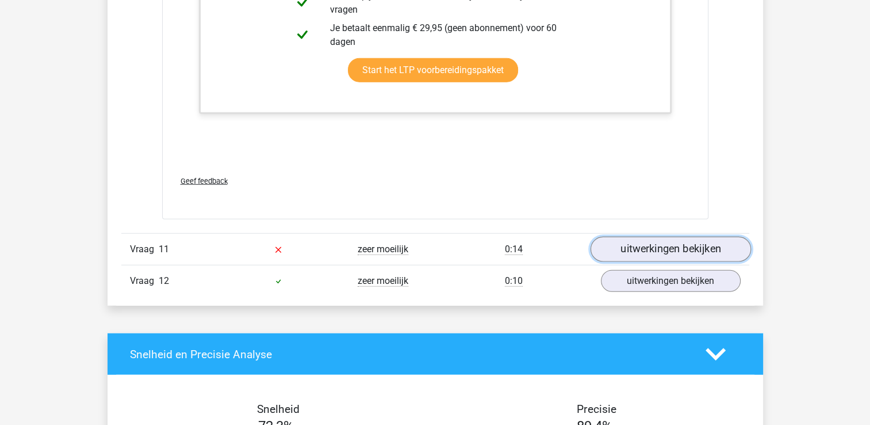
click at [682, 239] on link "uitwerkingen bekijken" at bounding box center [670, 248] width 160 height 25
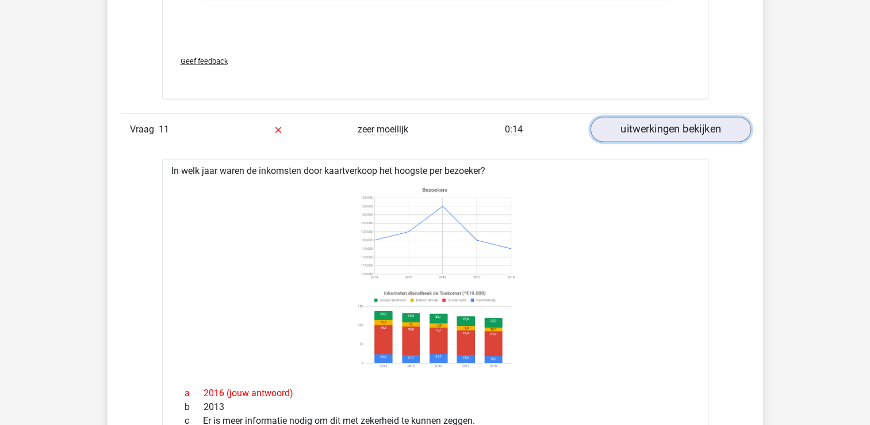
scroll to position [7478, 0]
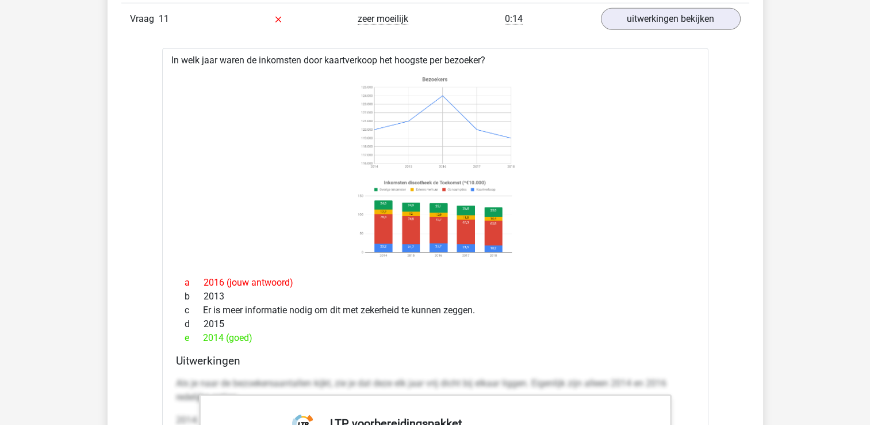
click at [481, 188] on image at bounding box center [434, 219] width 163 height 85
drag, startPoint x: 378, startPoint y: 244, endPoint x: 402, endPoint y: 241, distance: 24.3
click at [379, 244] on image at bounding box center [434, 219] width 163 height 85
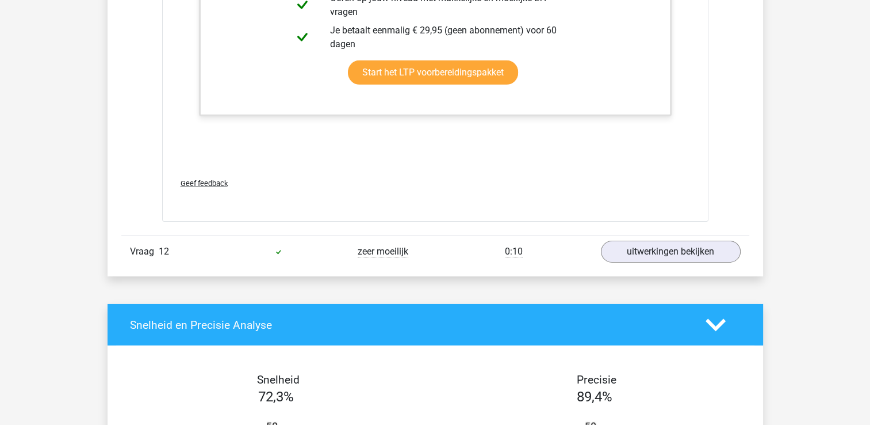
scroll to position [8053, 0]
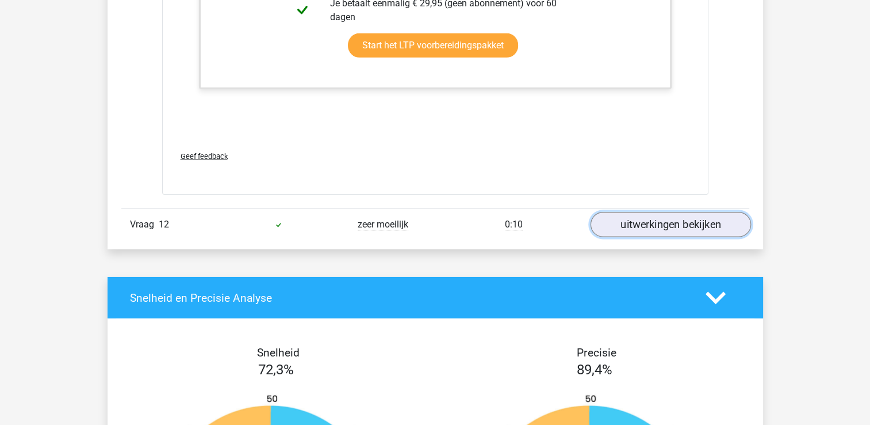
click at [663, 220] on link "uitwerkingen bekijken" at bounding box center [670, 224] width 160 height 25
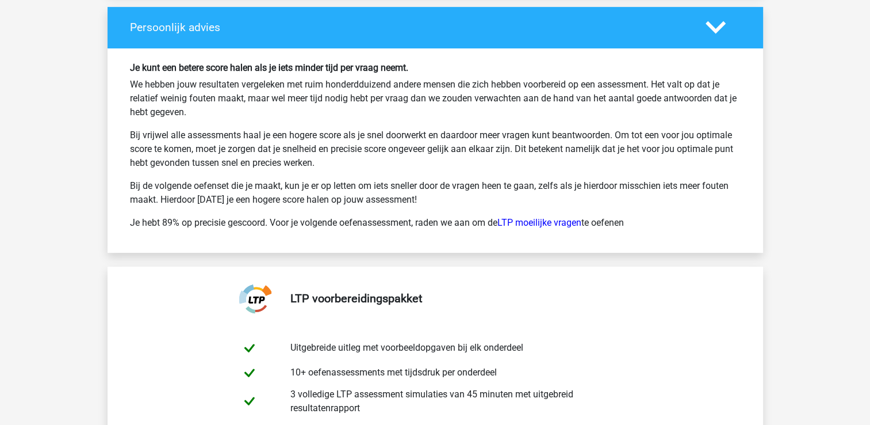
scroll to position [9558, 0]
